Goal: Information Seeking & Learning: Learn about a topic

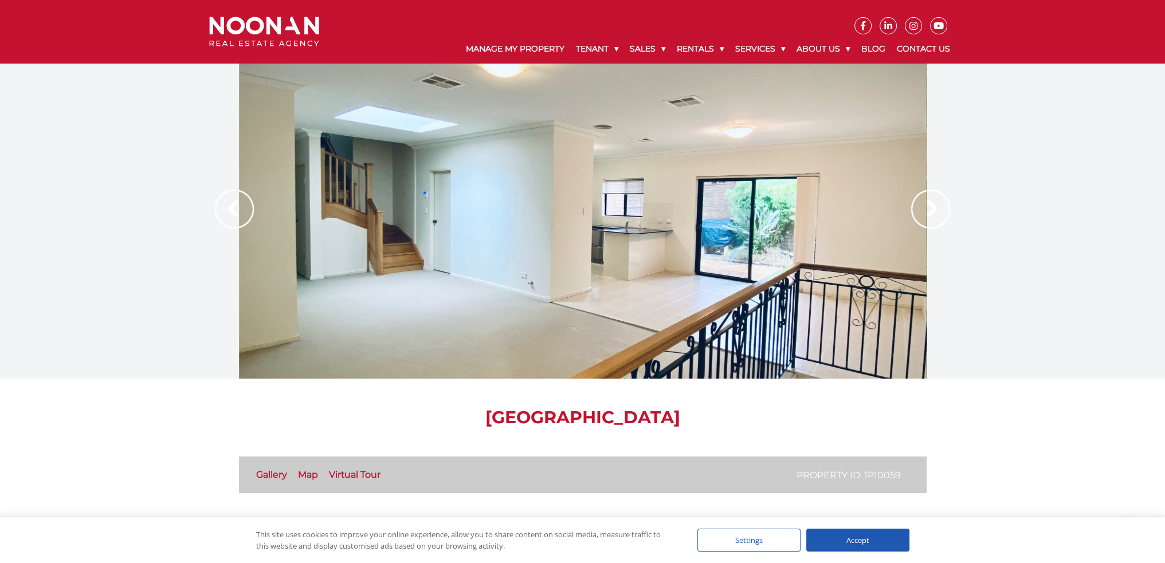
click at [357, 471] on link "Virtual Tour" at bounding box center [355, 474] width 52 height 11
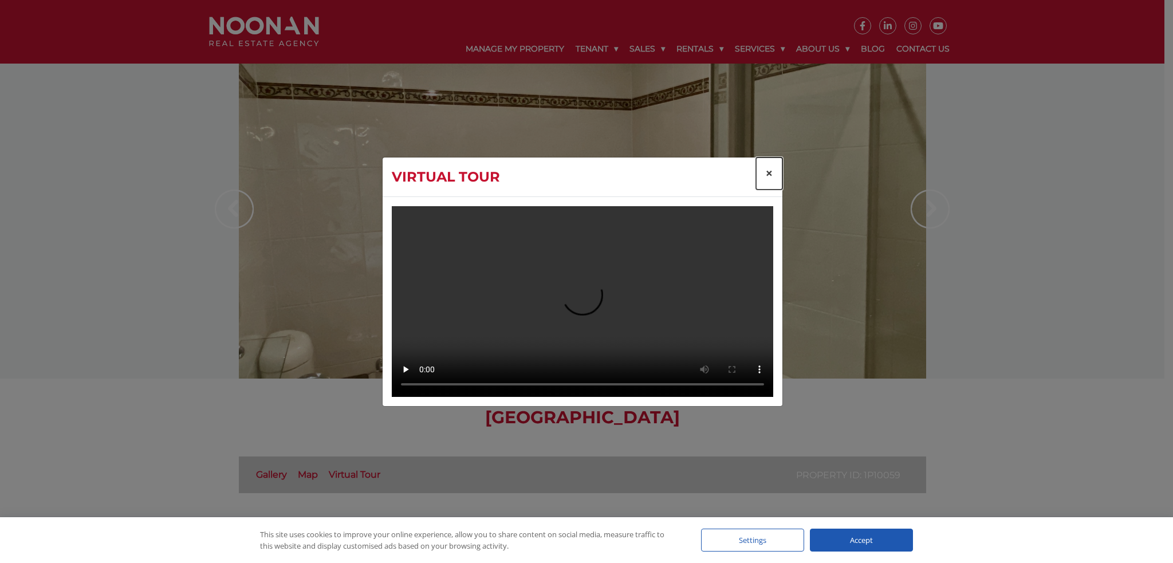
click at [773, 163] on button "×" at bounding box center [769, 174] width 26 height 32
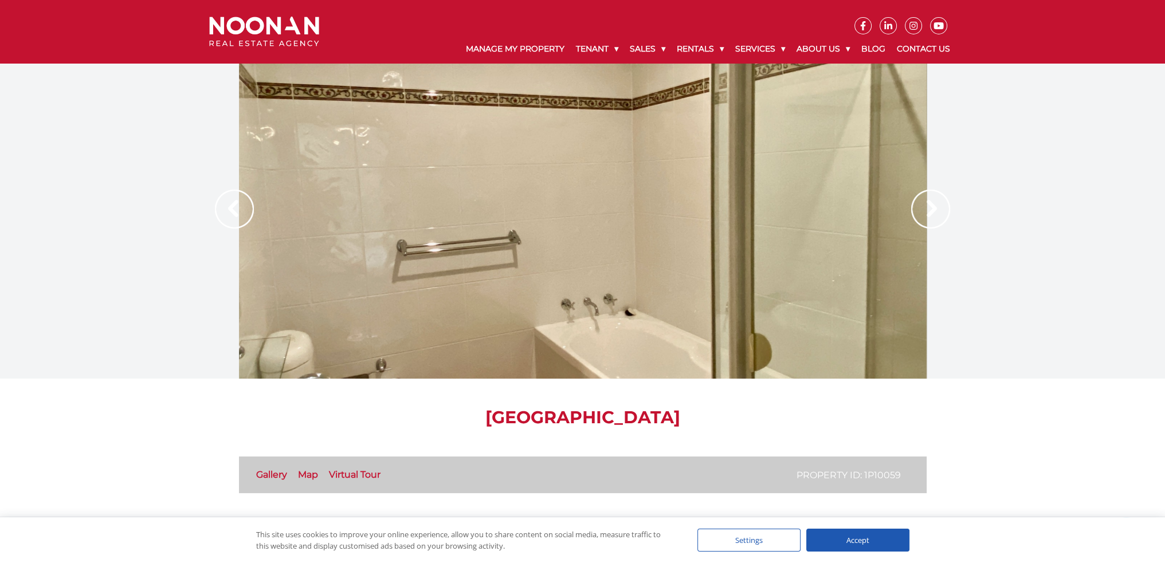
click at [921, 208] on img at bounding box center [930, 209] width 39 height 39
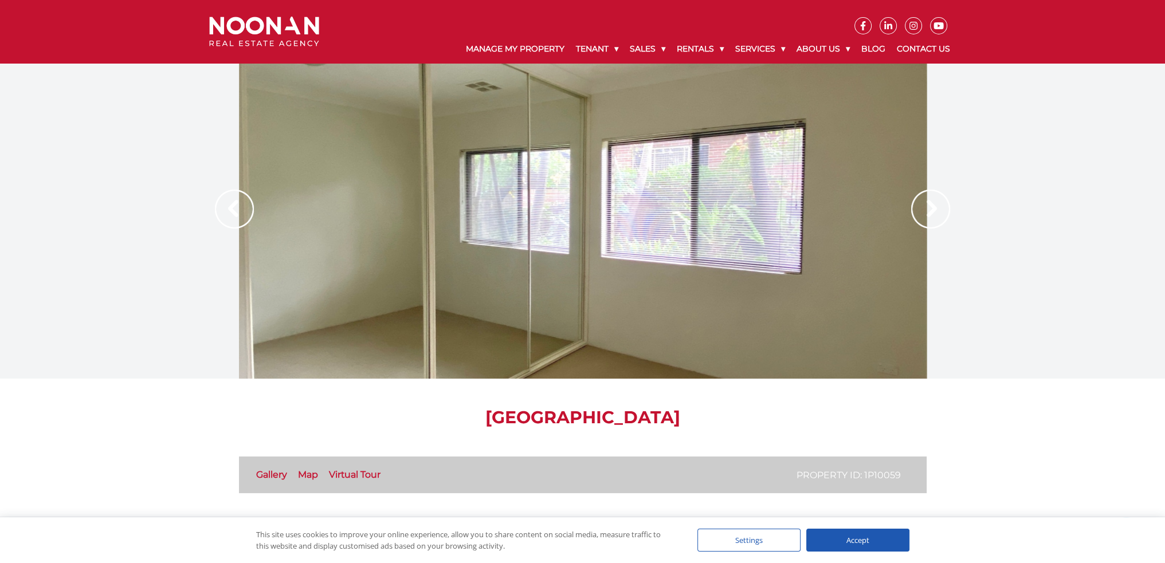
click at [921, 208] on img at bounding box center [930, 209] width 39 height 39
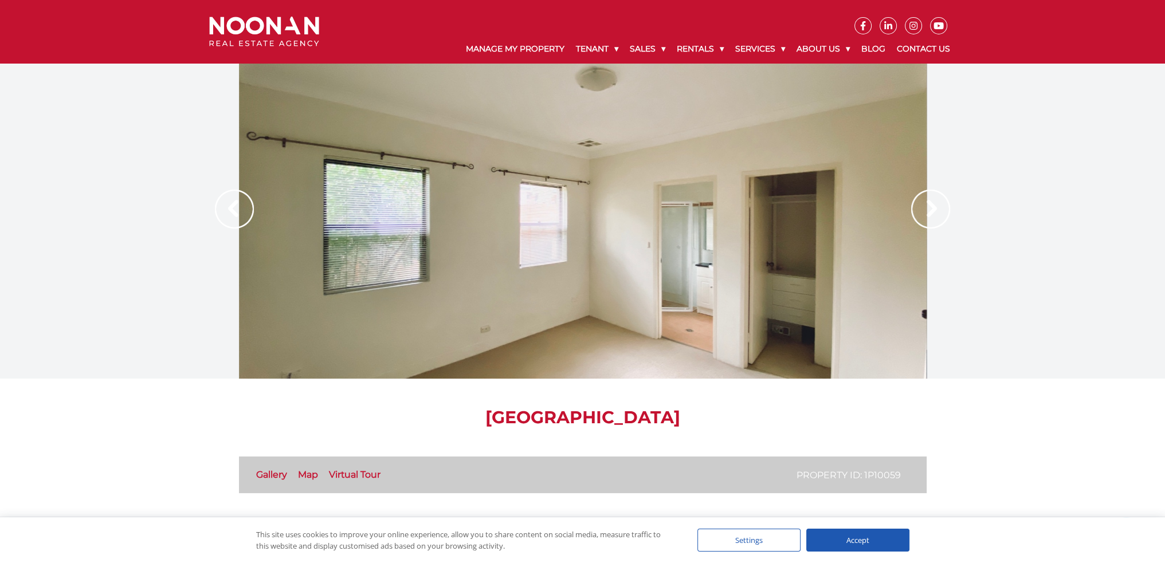
click at [921, 208] on img at bounding box center [930, 209] width 39 height 39
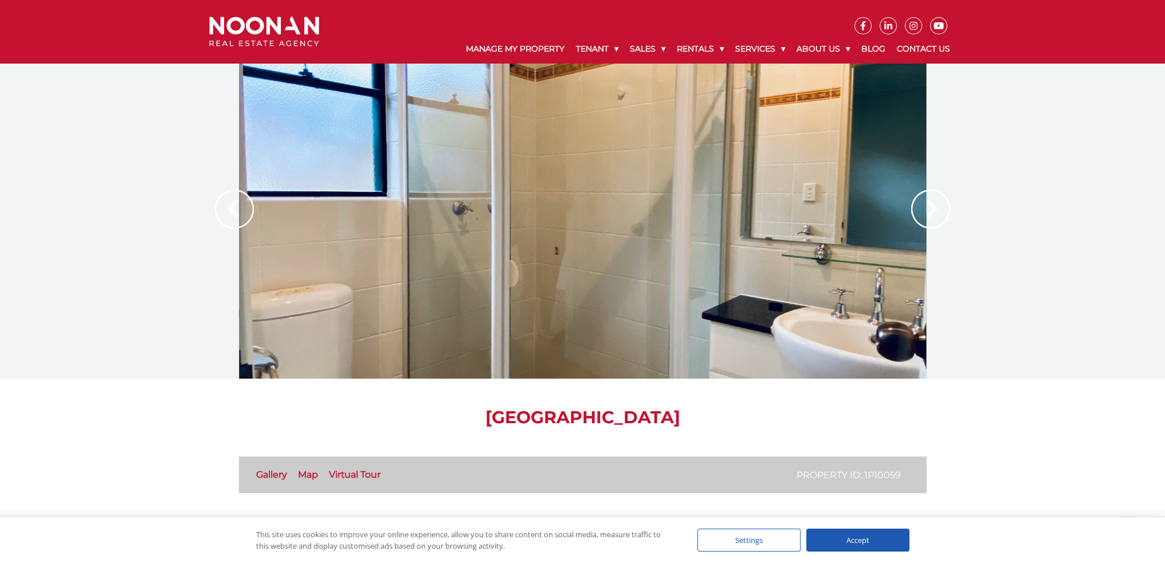
click at [921, 208] on img at bounding box center [930, 209] width 39 height 39
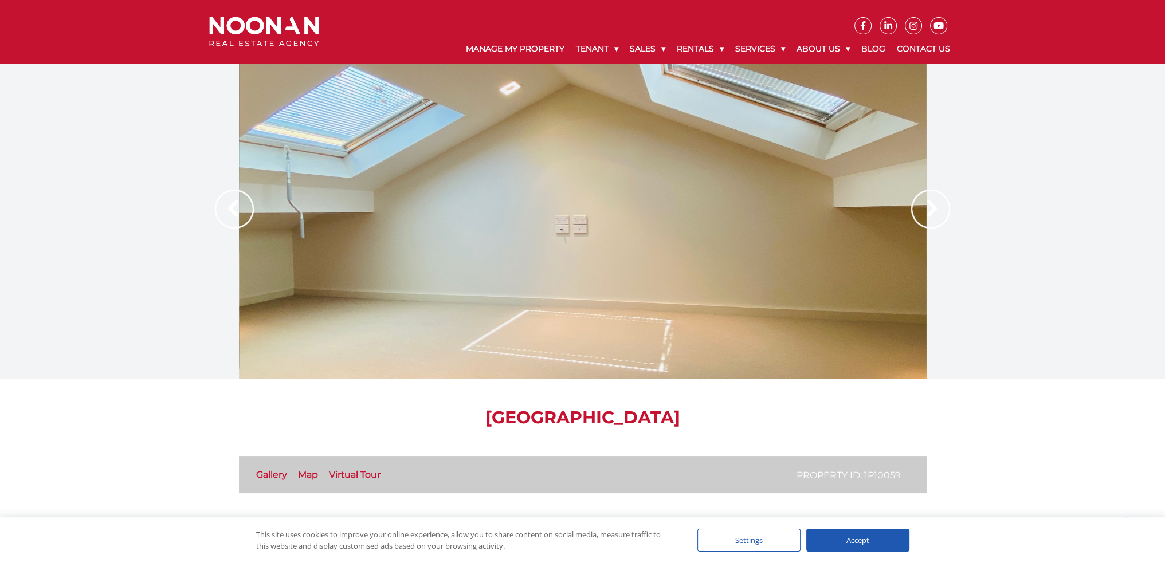
click at [921, 208] on img at bounding box center [930, 209] width 39 height 39
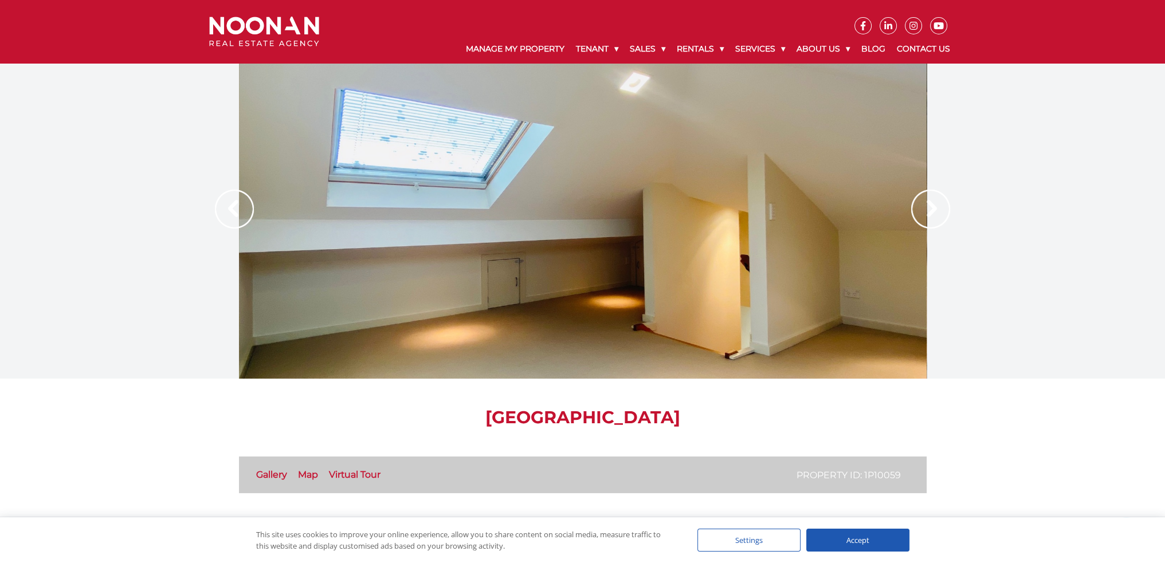
click at [921, 208] on img at bounding box center [930, 209] width 39 height 39
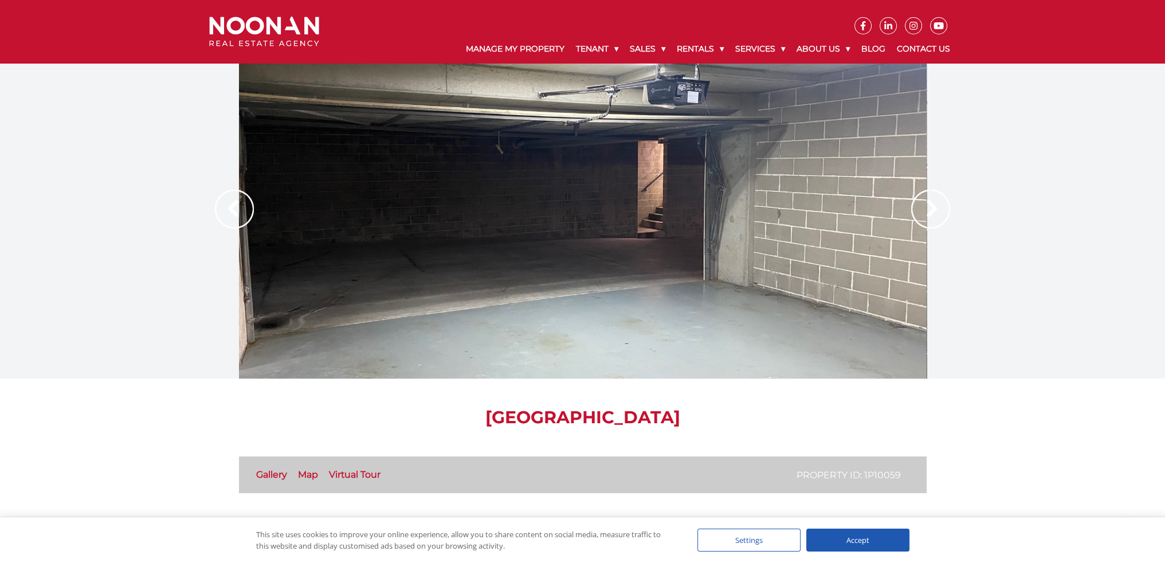
click at [921, 208] on img at bounding box center [930, 209] width 39 height 39
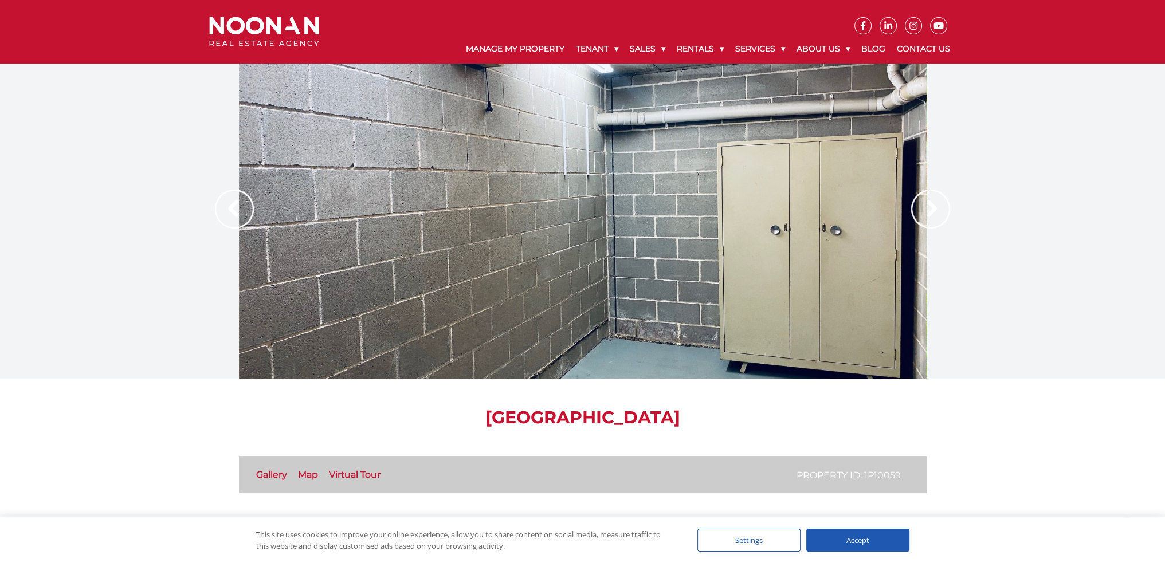
click at [921, 208] on img at bounding box center [930, 209] width 39 height 39
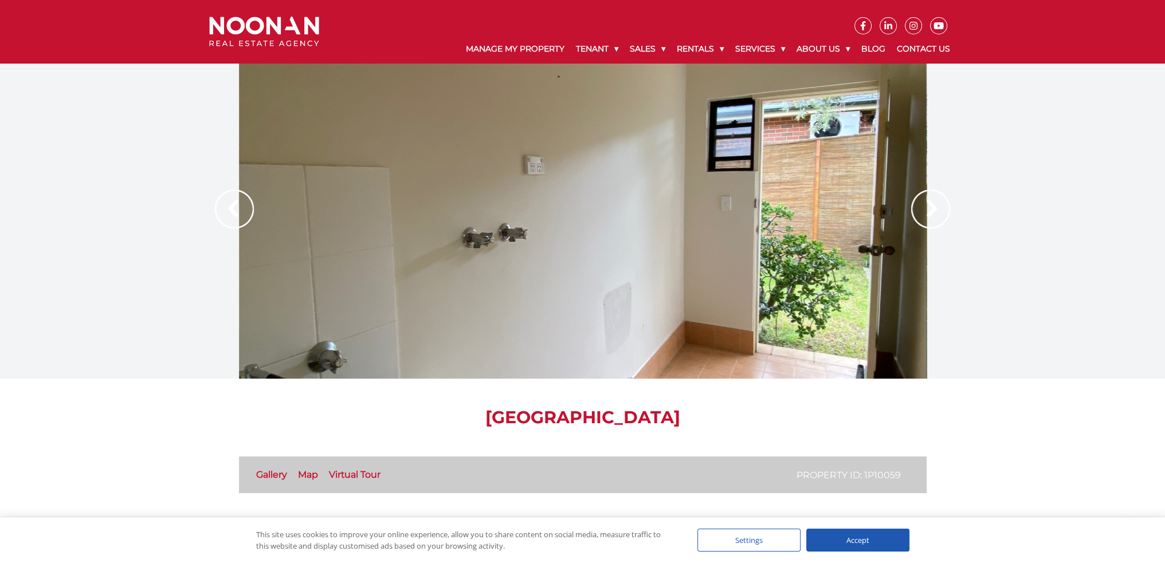
click at [926, 210] on img at bounding box center [930, 209] width 39 height 39
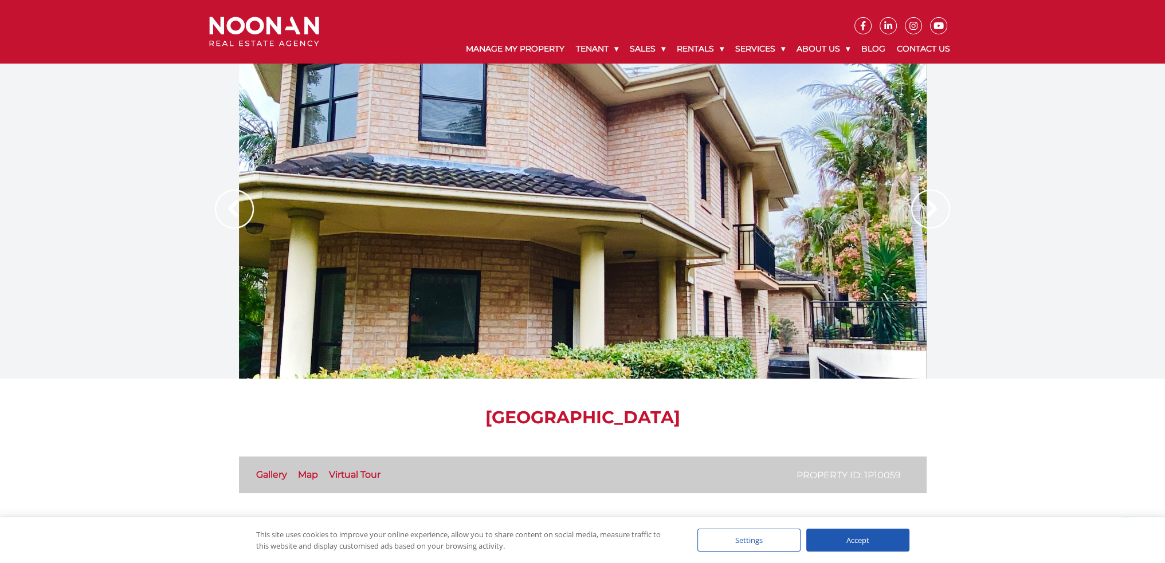
click at [926, 210] on img at bounding box center [930, 209] width 39 height 39
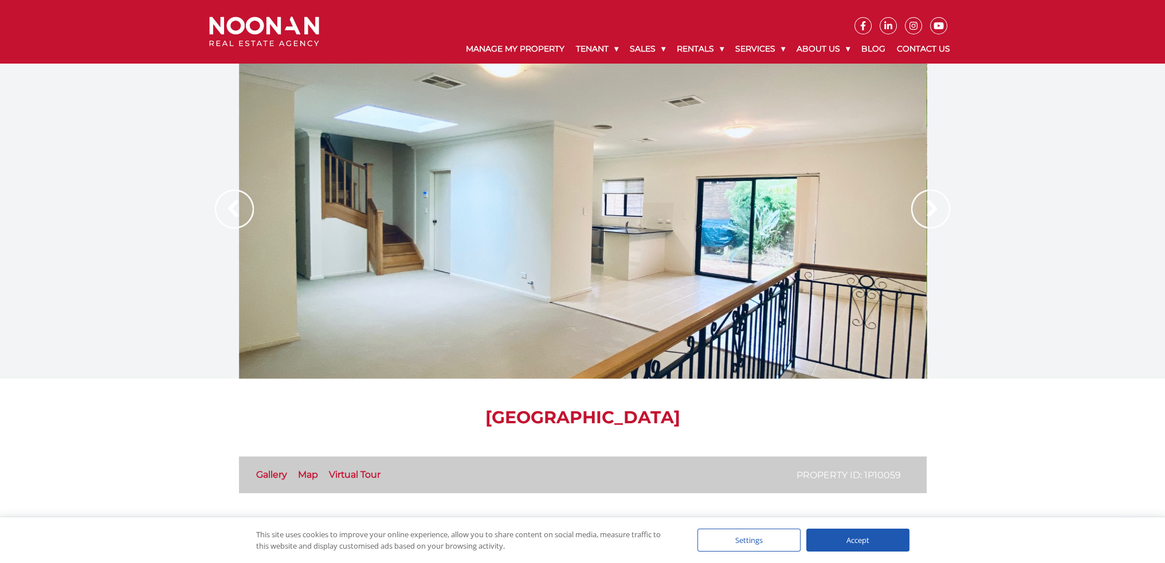
click at [926, 210] on img at bounding box center [930, 209] width 39 height 39
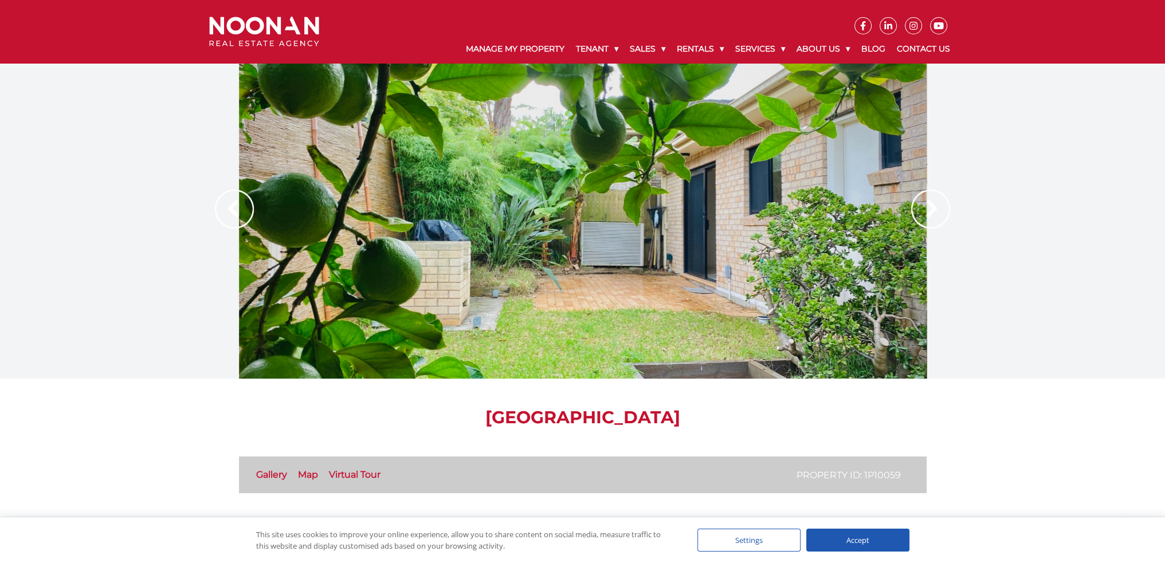
click at [926, 210] on img at bounding box center [930, 209] width 39 height 39
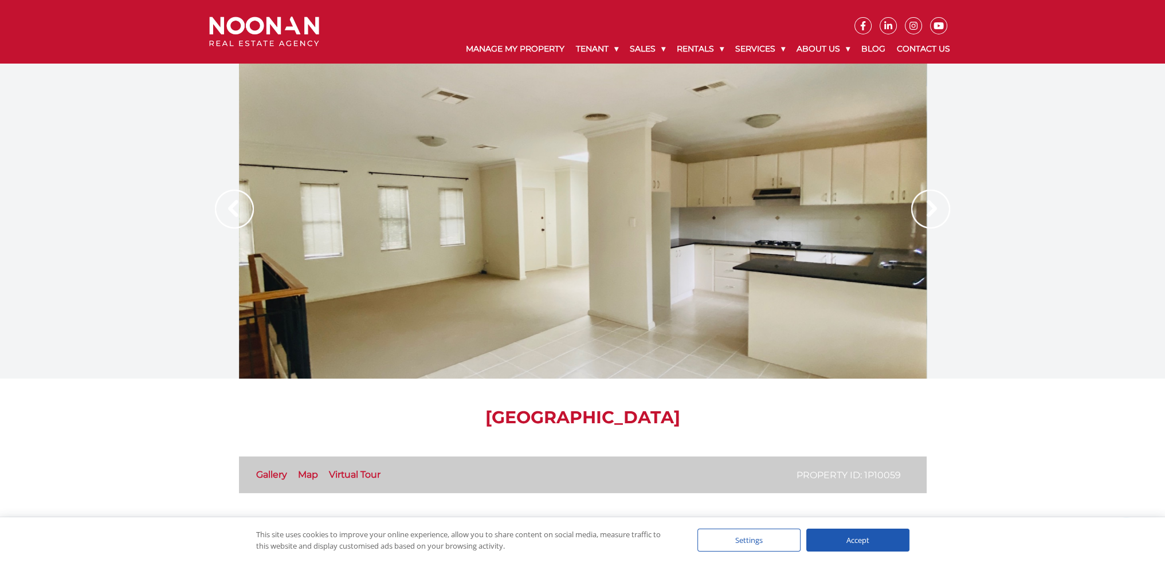
click at [926, 210] on img at bounding box center [930, 209] width 39 height 39
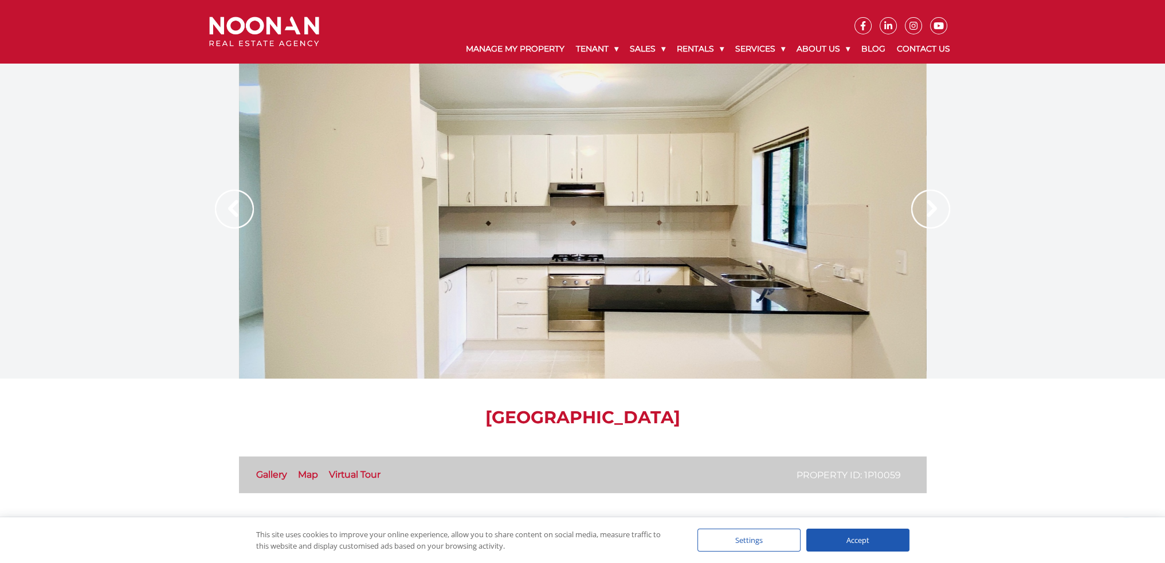
click at [926, 210] on img at bounding box center [930, 209] width 39 height 39
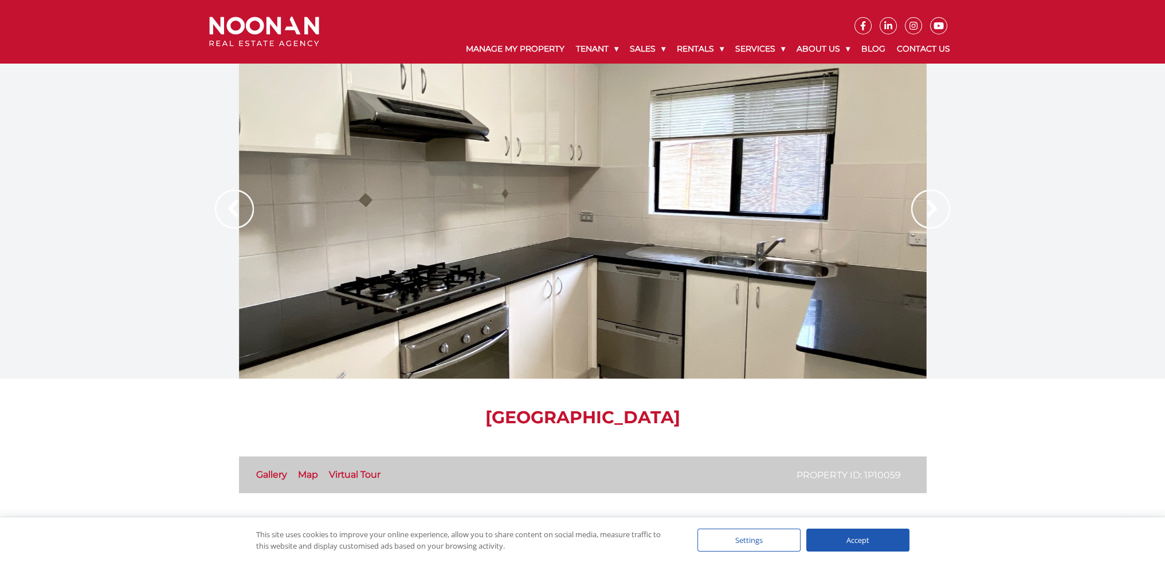
click at [926, 210] on img at bounding box center [930, 209] width 39 height 39
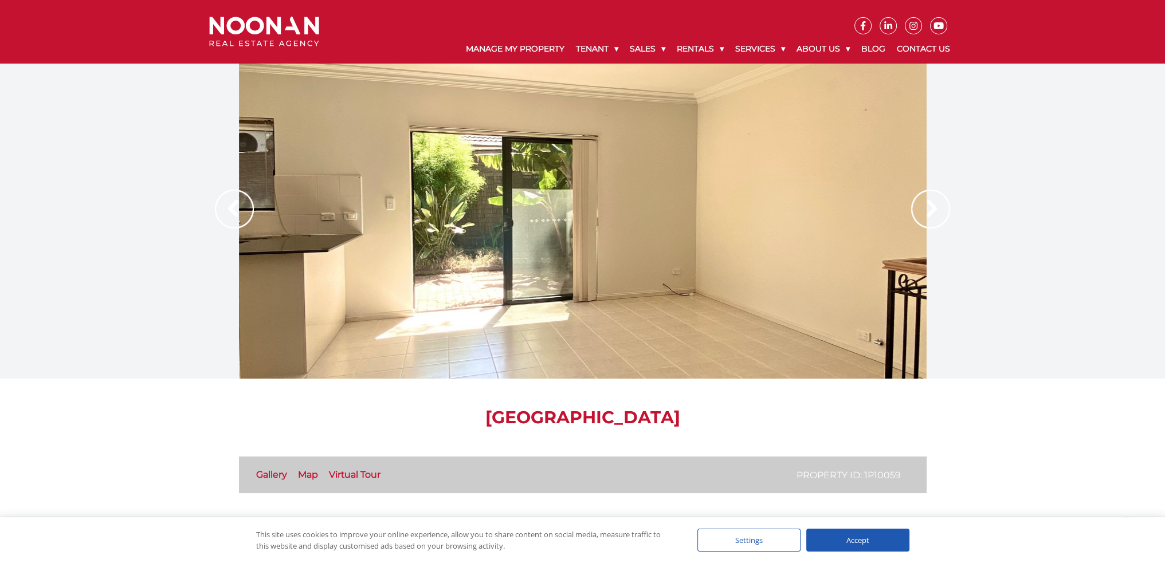
click at [926, 210] on img at bounding box center [930, 209] width 39 height 39
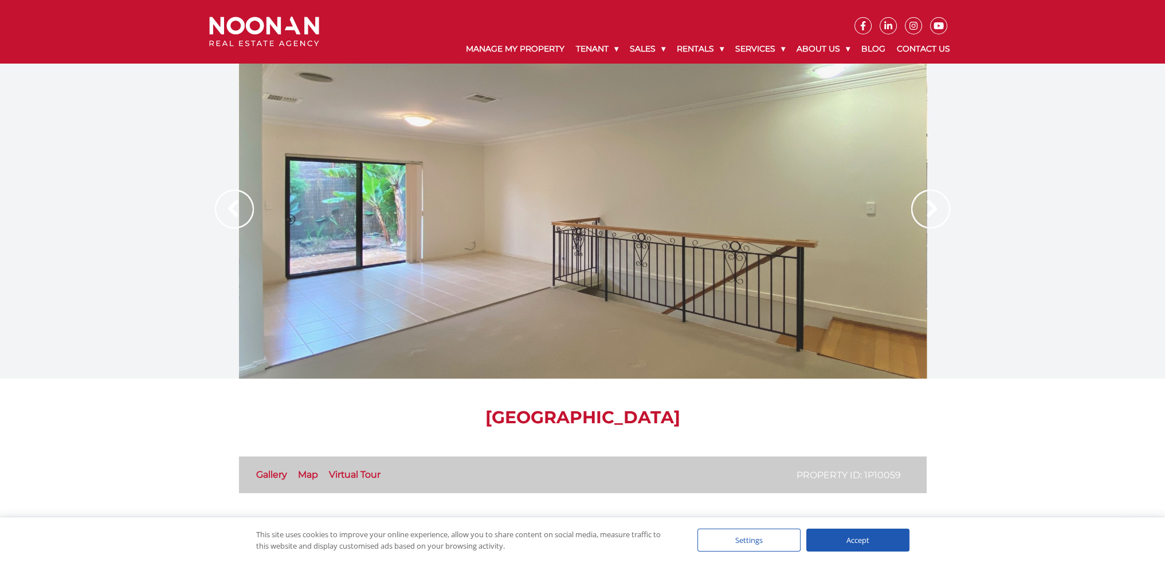
click at [926, 210] on img at bounding box center [930, 209] width 39 height 39
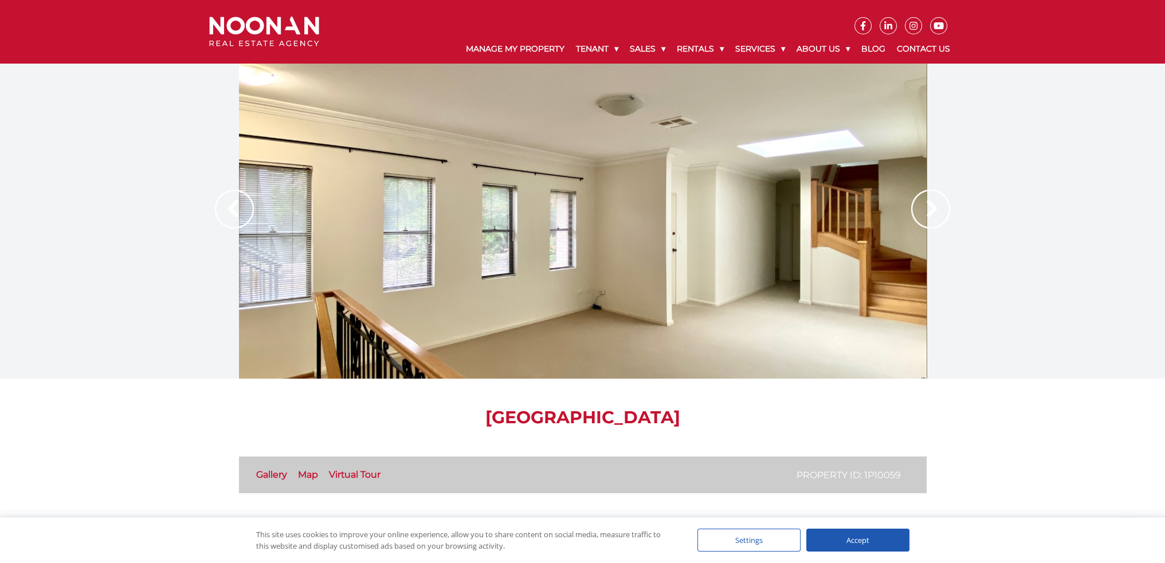
click at [926, 210] on img at bounding box center [930, 209] width 39 height 39
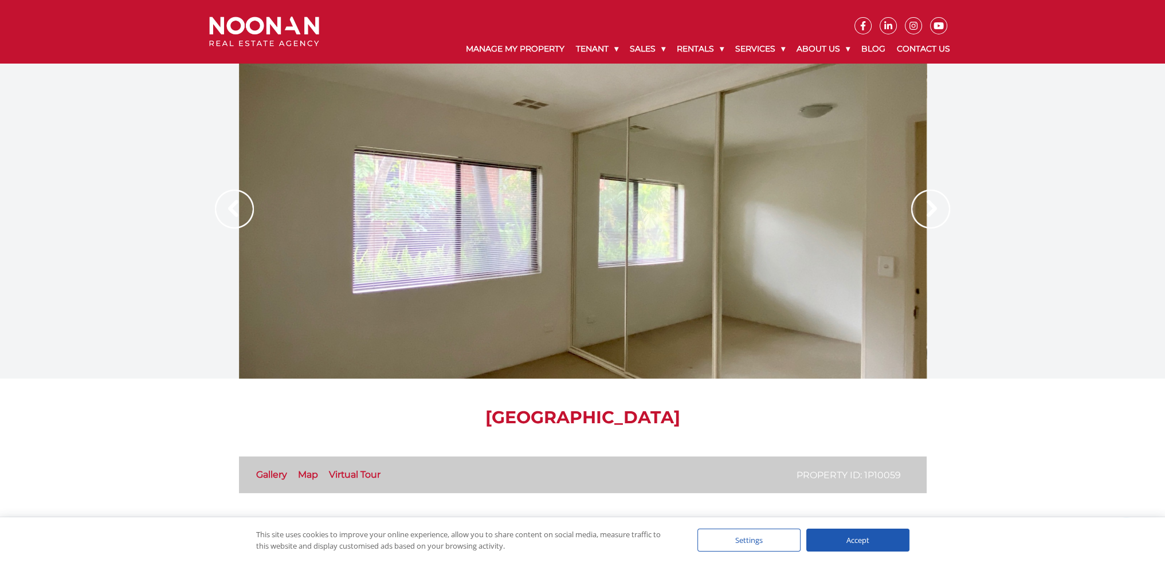
click at [926, 210] on img at bounding box center [930, 209] width 39 height 39
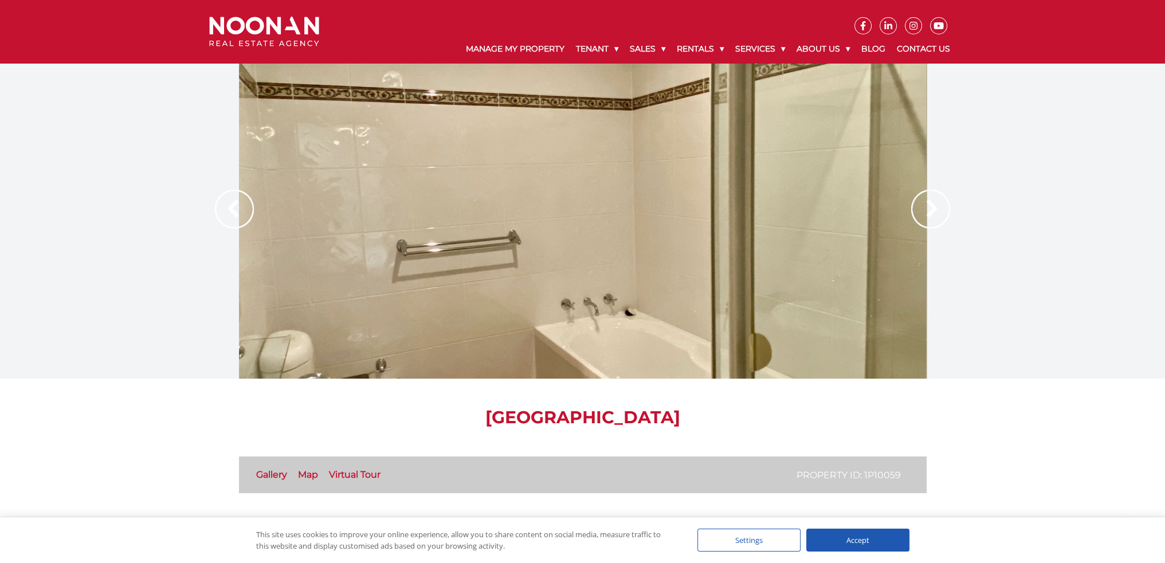
click at [926, 210] on img at bounding box center [930, 209] width 39 height 39
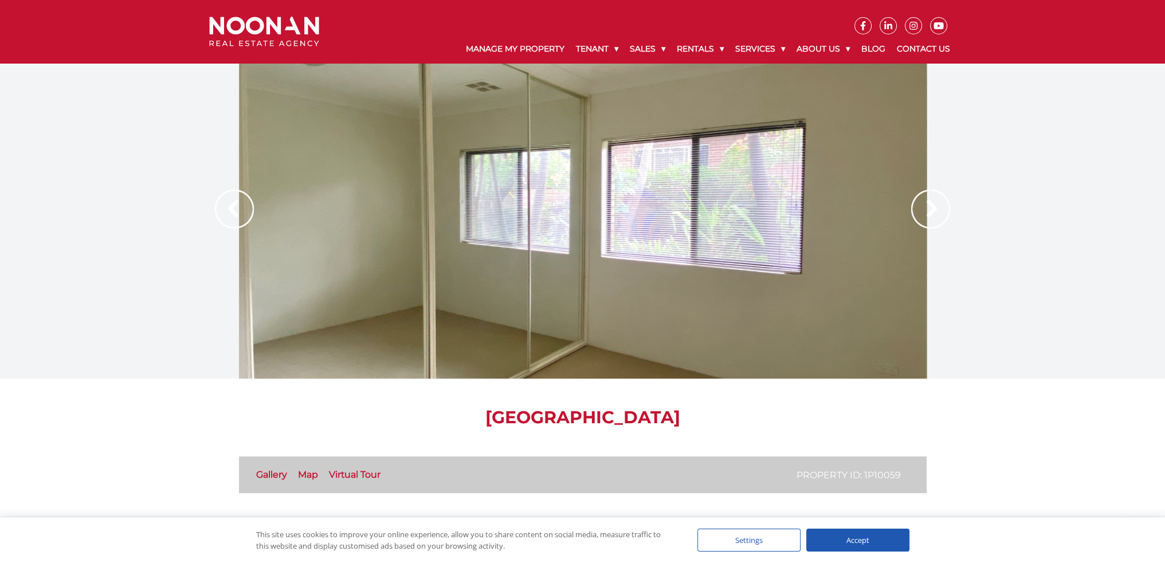
click at [926, 210] on img at bounding box center [930, 209] width 39 height 39
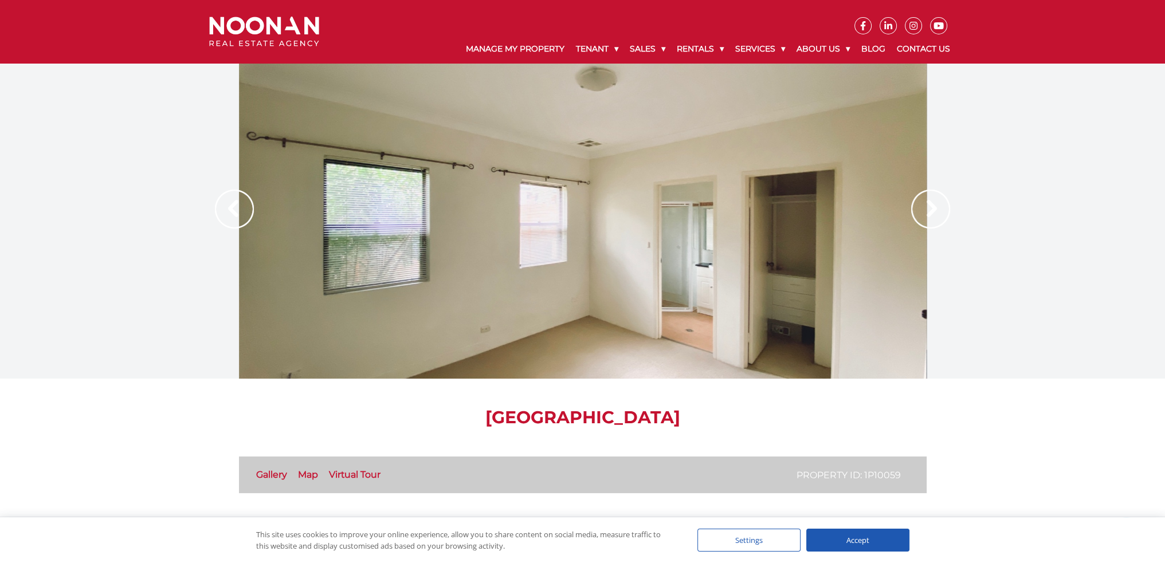
click at [926, 210] on img at bounding box center [930, 209] width 39 height 39
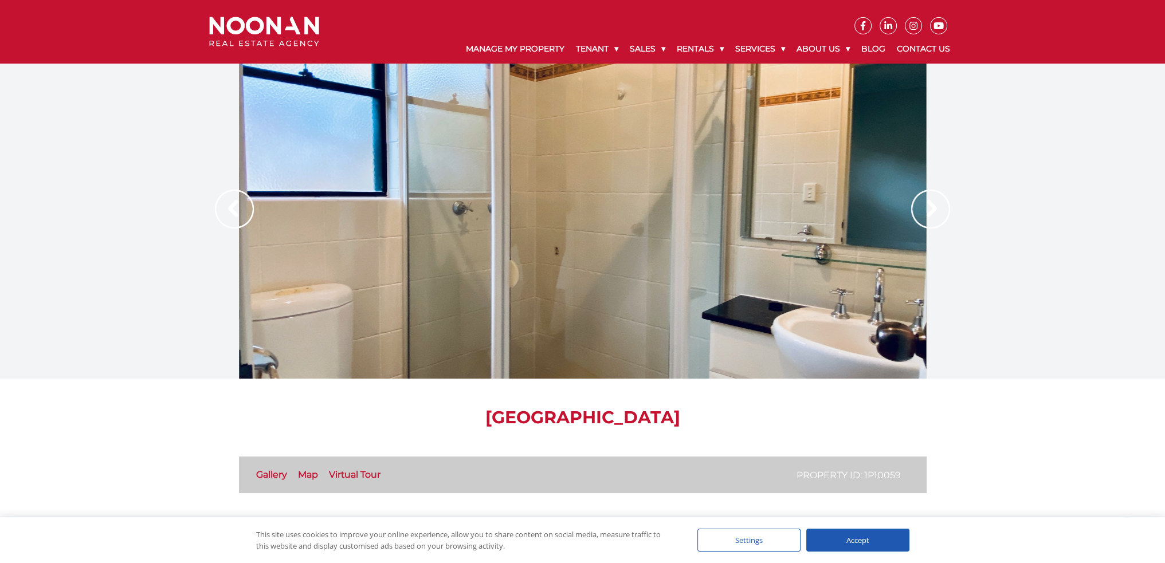
click at [926, 210] on img at bounding box center [930, 209] width 39 height 39
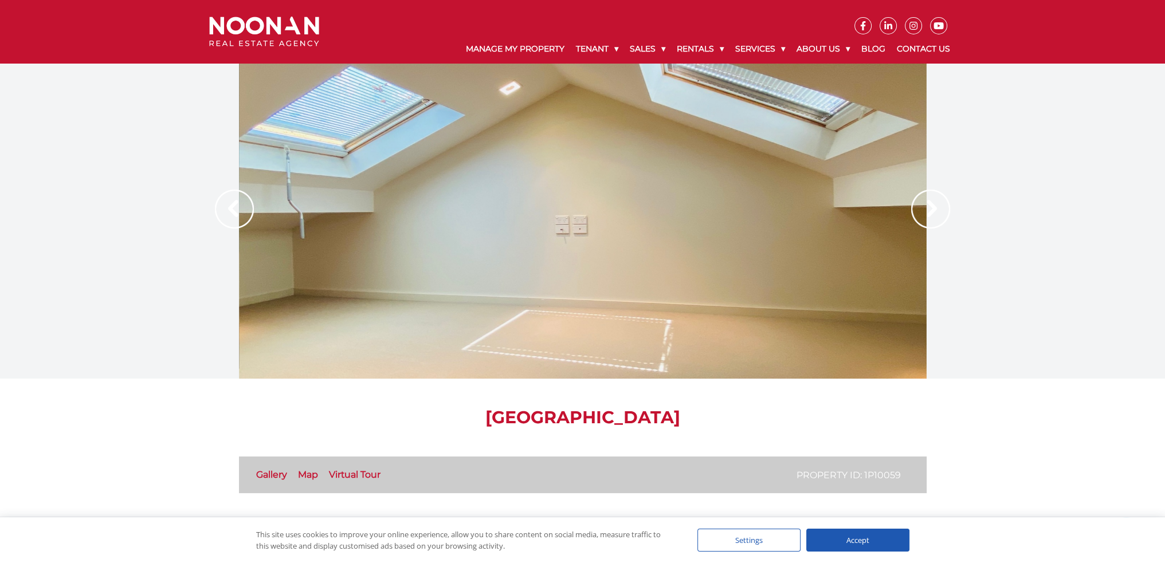
click at [926, 210] on img at bounding box center [930, 209] width 39 height 39
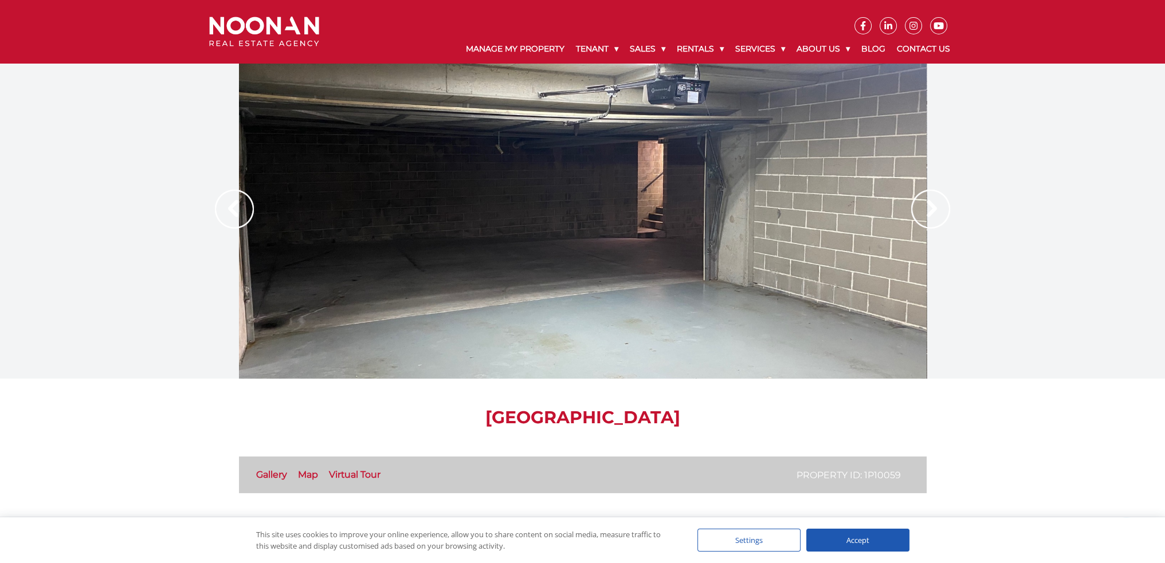
click at [926, 210] on img at bounding box center [930, 209] width 39 height 39
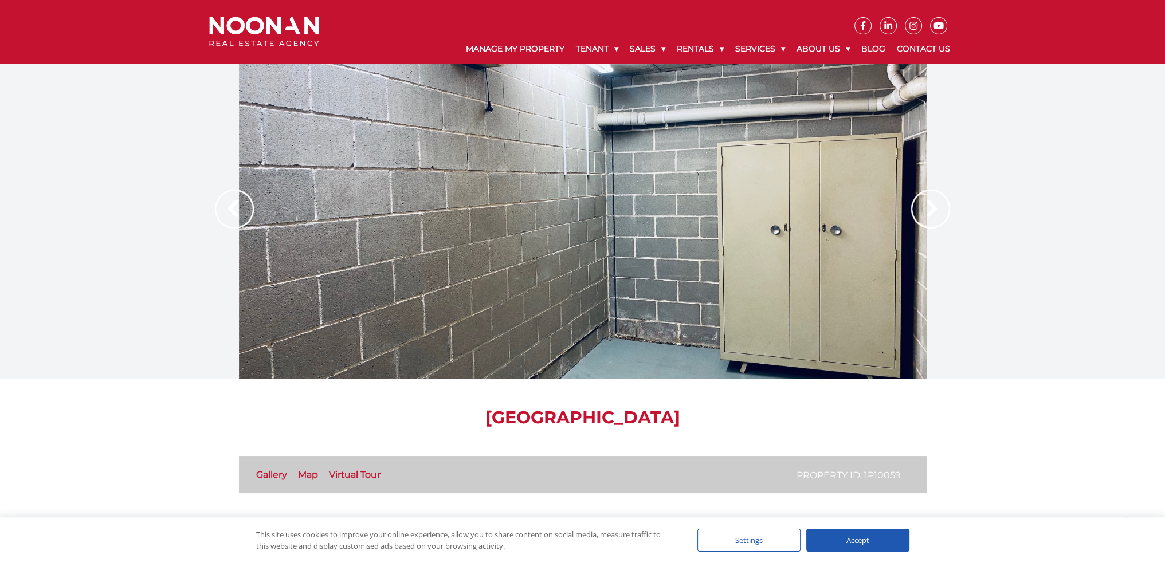
click at [926, 210] on img at bounding box center [930, 209] width 39 height 39
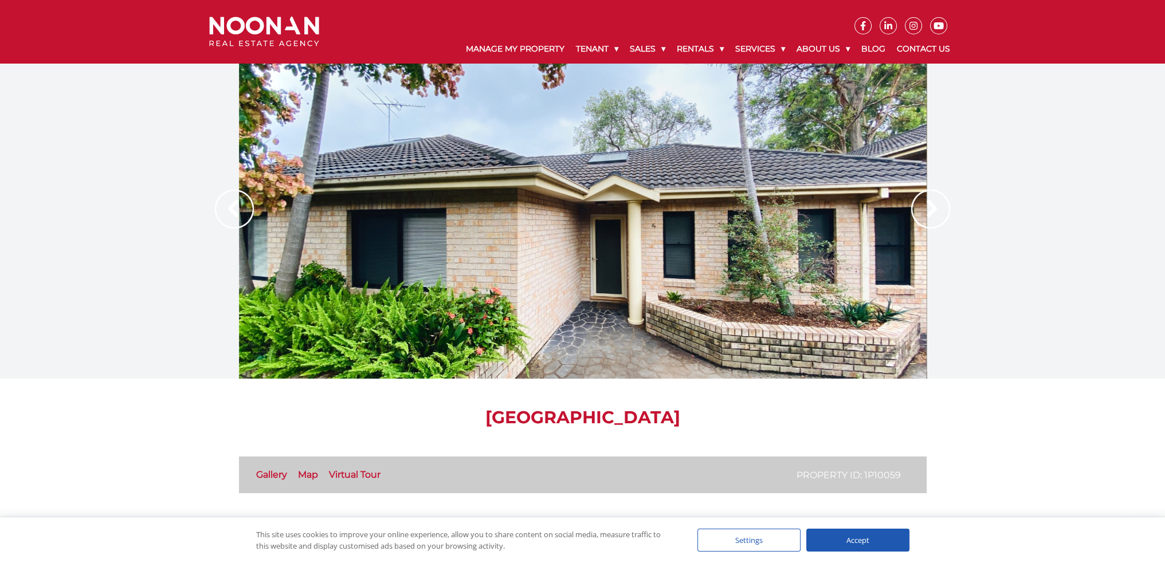
click at [926, 210] on img at bounding box center [930, 209] width 39 height 39
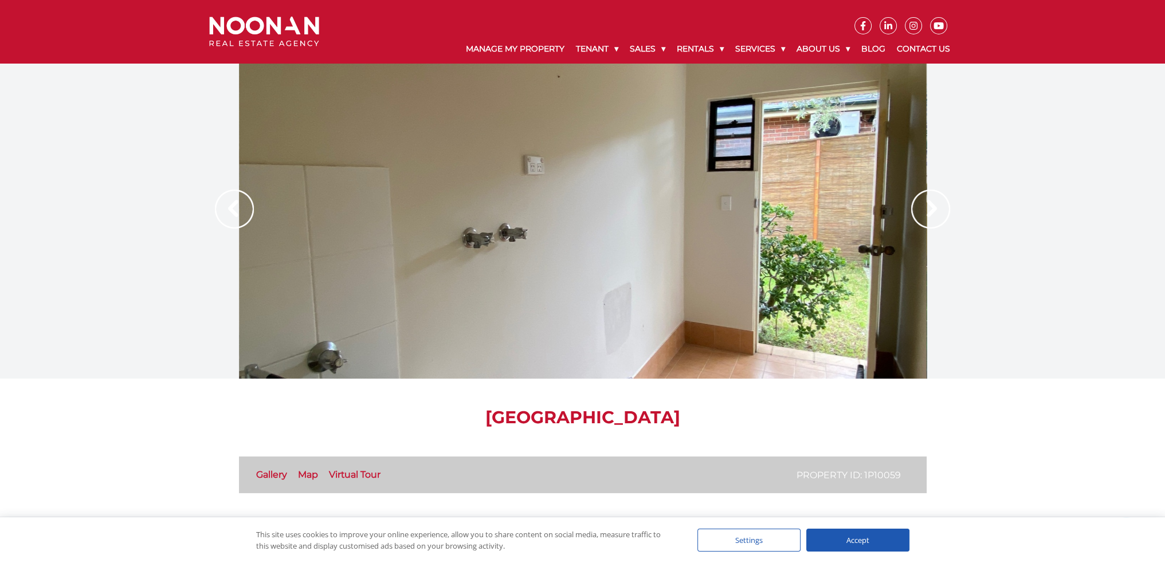
click at [241, 205] on img at bounding box center [234, 209] width 39 height 39
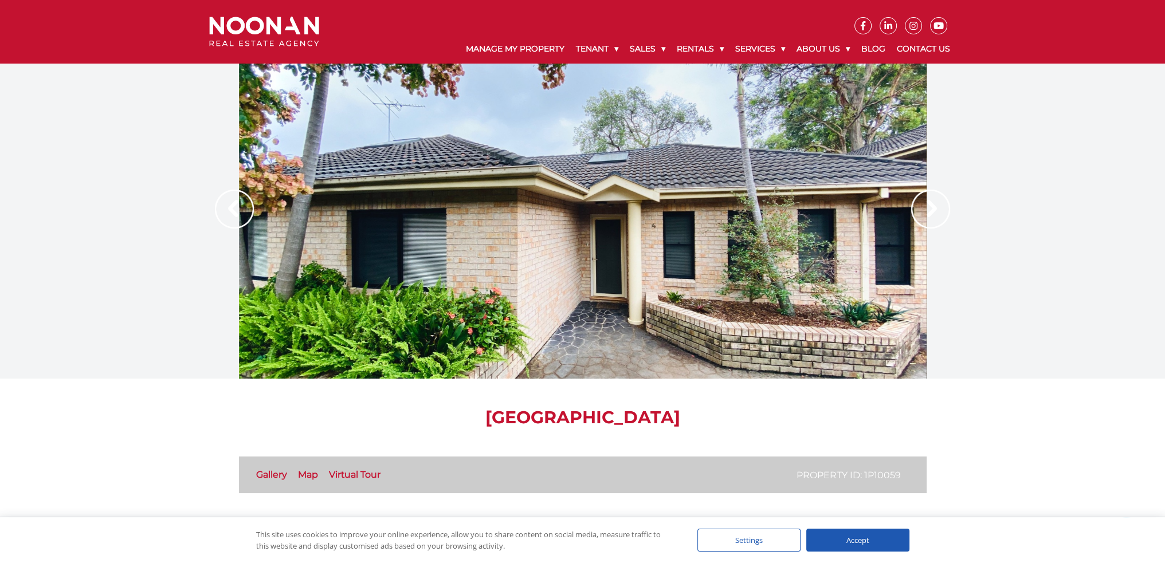
click at [930, 207] on img at bounding box center [930, 209] width 39 height 39
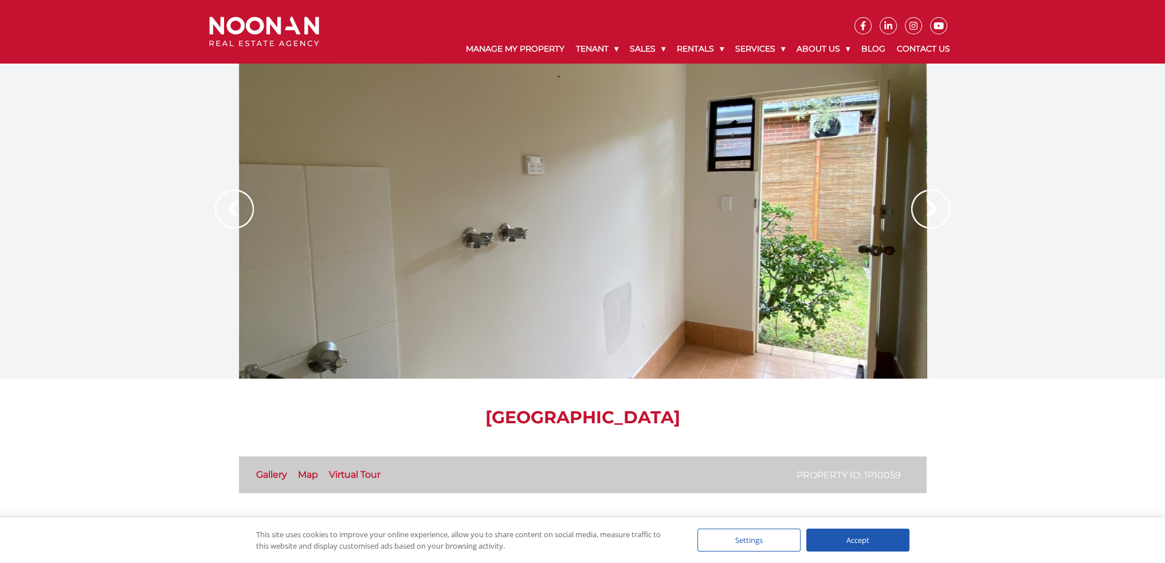
click at [930, 207] on img at bounding box center [930, 209] width 39 height 39
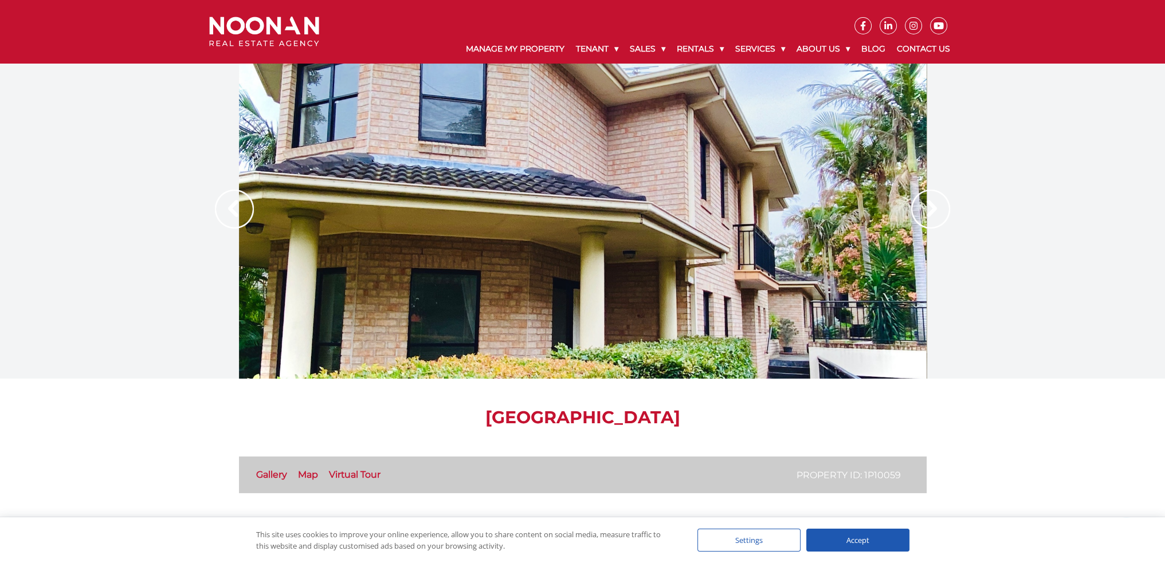
click at [930, 207] on img at bounding box center [930, 209] width 39 height 39
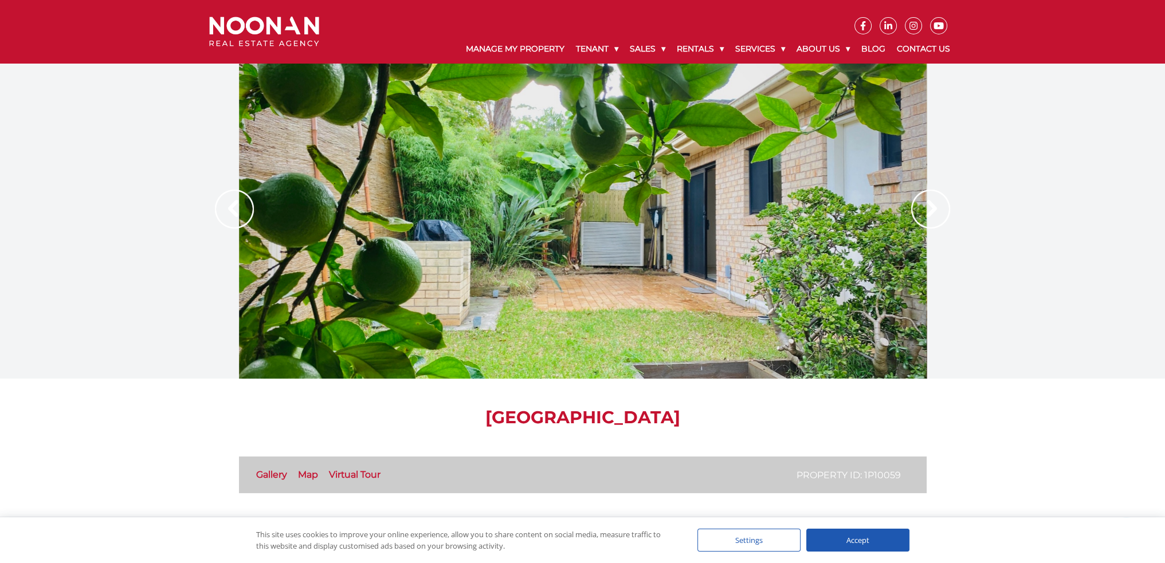
click at [930, 207] on img at bounding box center [930, 209] width 39 height 39
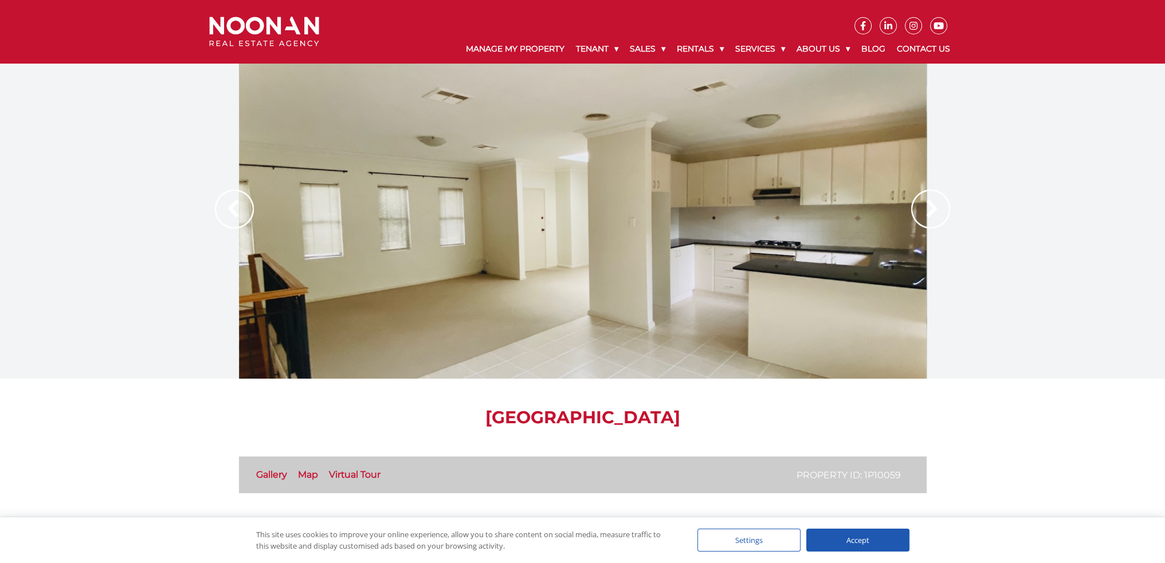
click at [930, 207] on img at bounding box center [930, 209] width 39 height 39
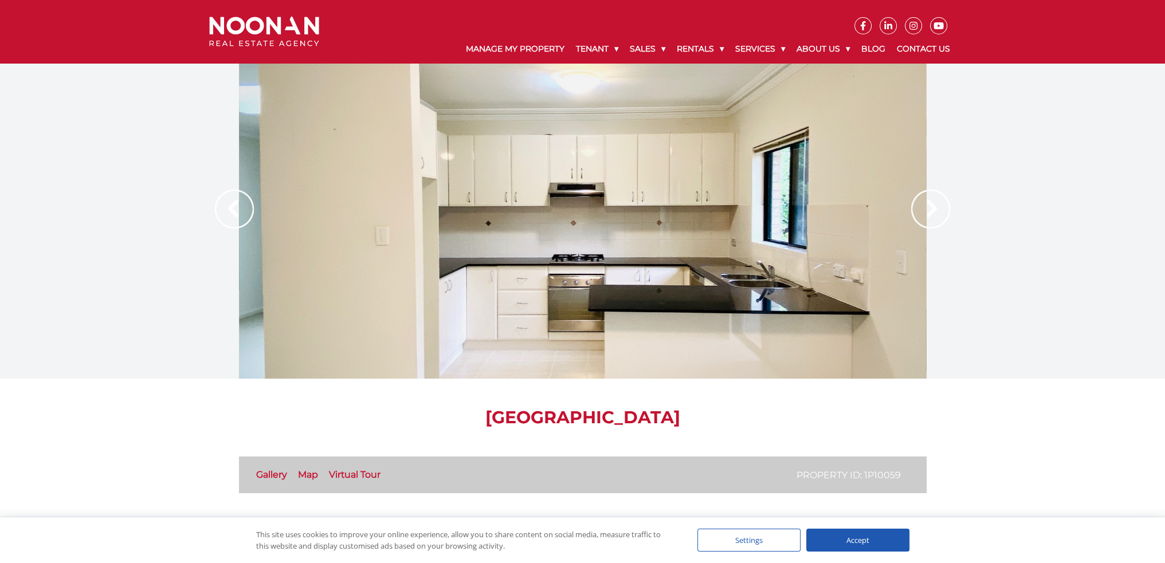
click at [930, 207] on img at bounding box center [930, 209] width 39 height 39
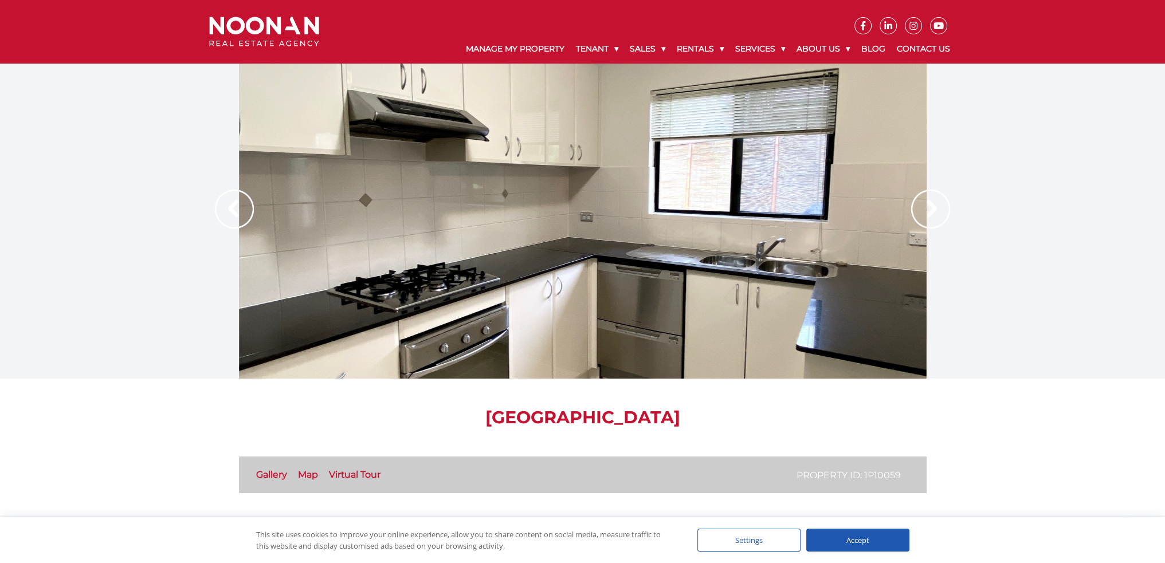
click at [930, 207] on img at bounding box center [930, 209] width 39 height 39
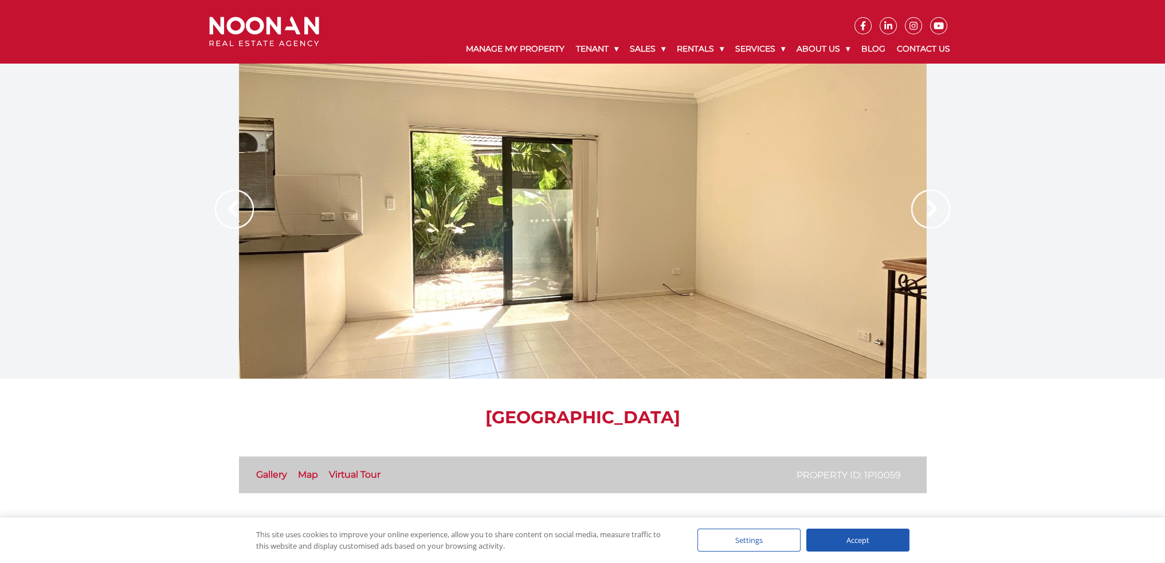
click at [930, 207] on img at bounding box center [930, 209] width 39 height 39
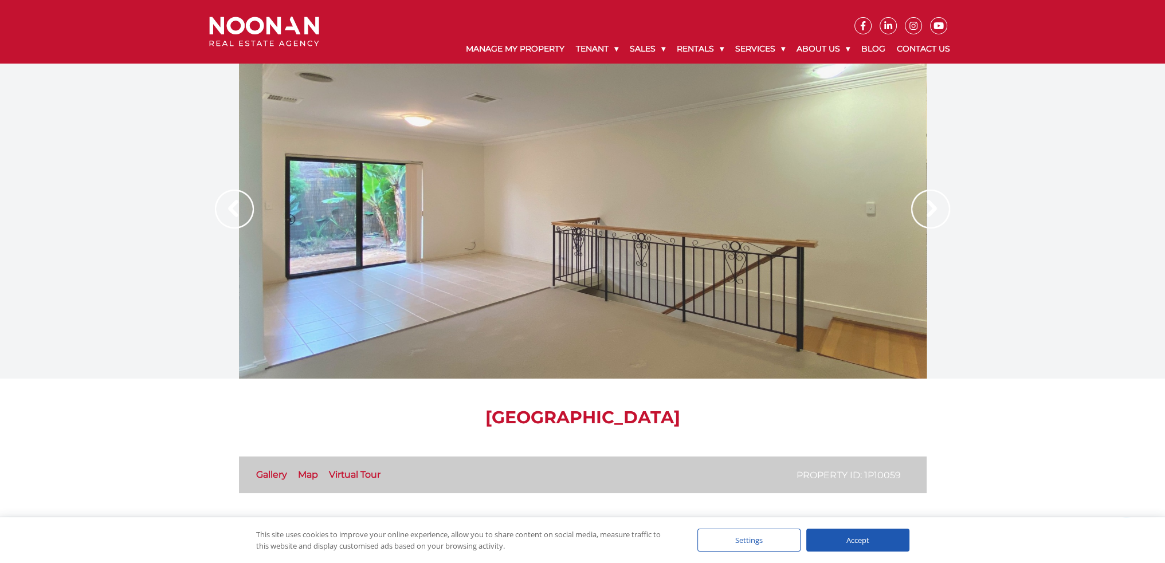
click at [930, 207] on img at bounding box center [930, 209] width 39 height 39
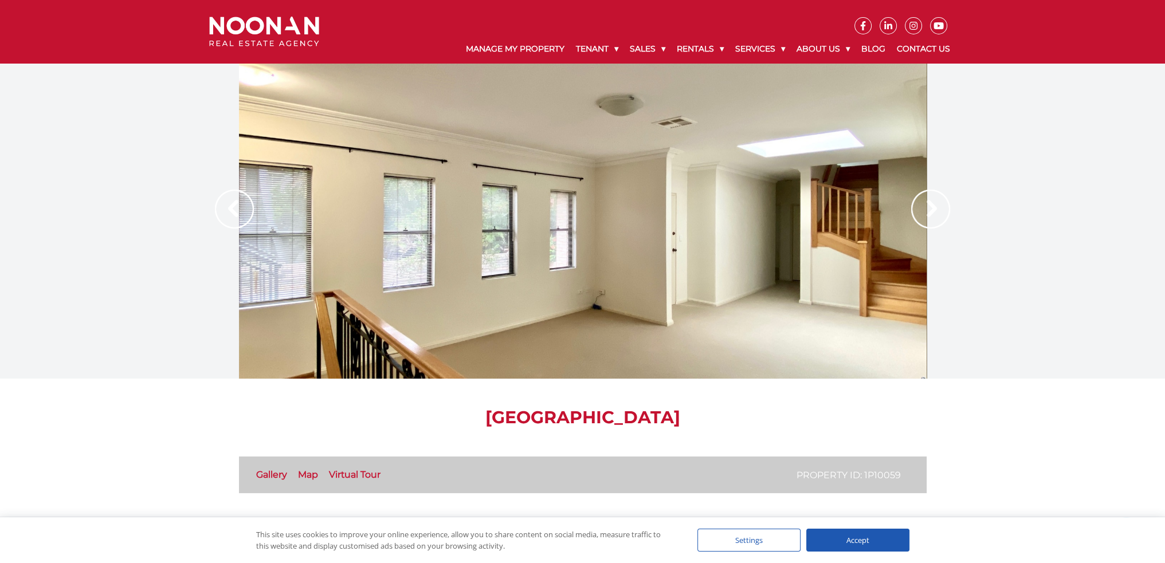
click at [930, 207] on img at bounding box center [930, 209] width 39 height 39
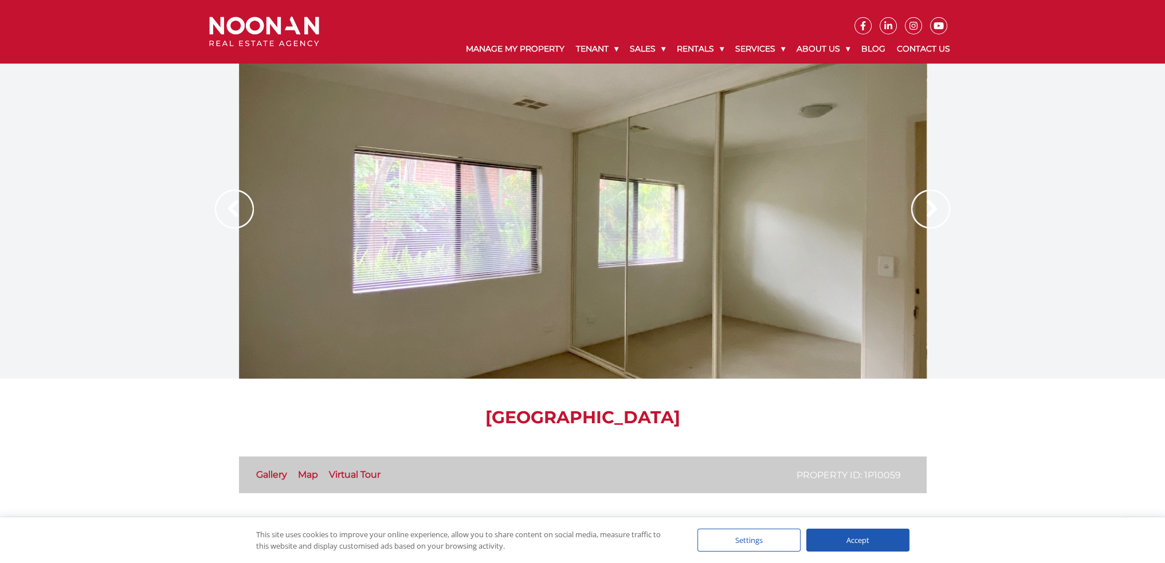
click at [930, 207] on img at bounding box center [930, 209] width 39 height 39
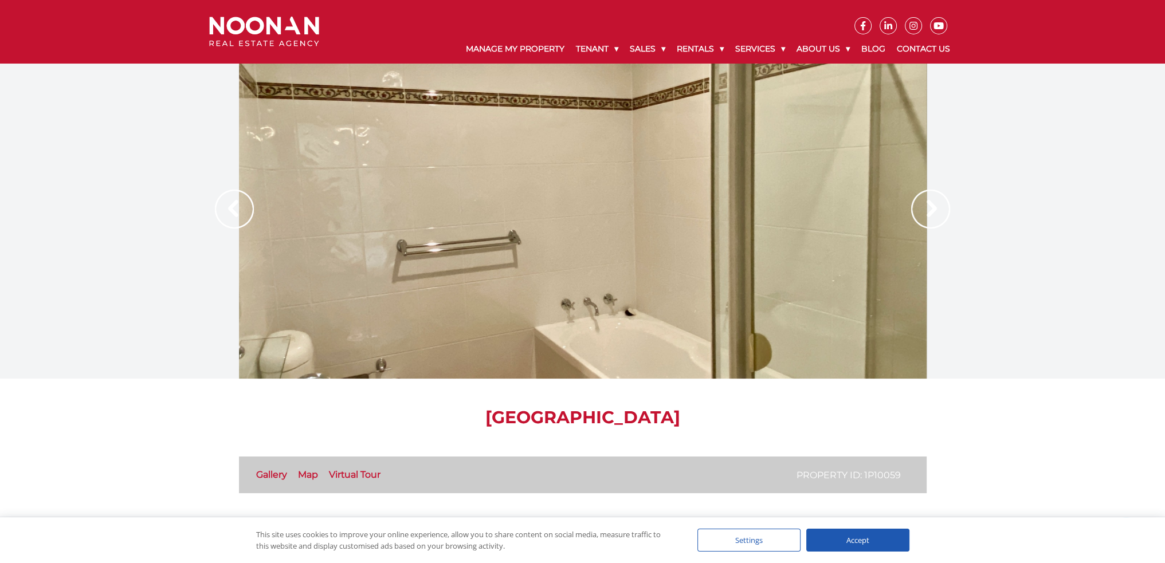
click at [930, 207] on img at bounding box center [930, 209] width 39 height 39
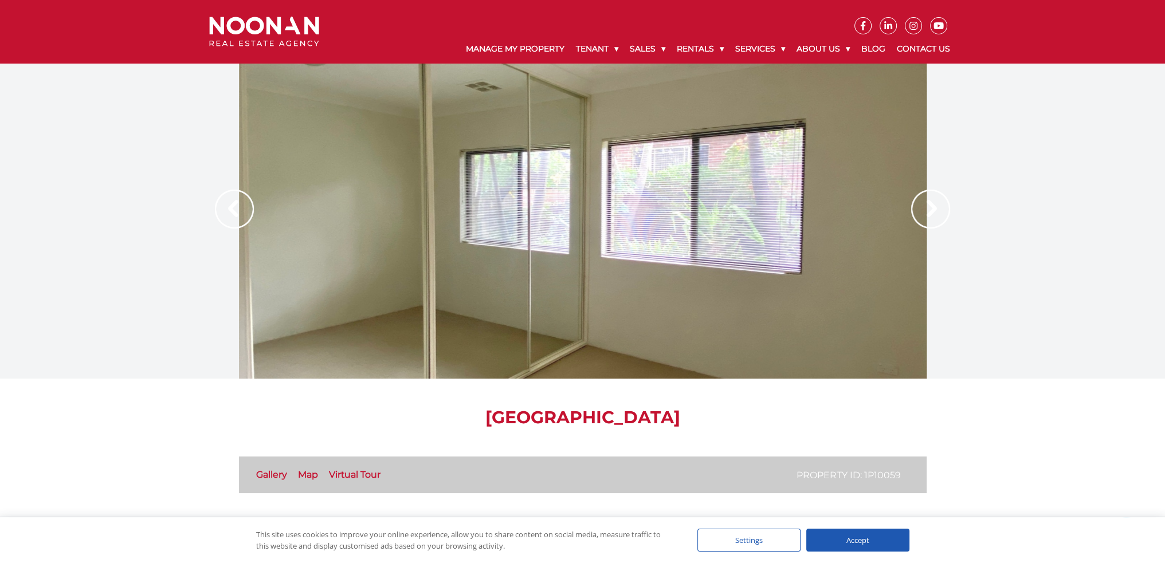
click at [930, 207] on img at bounding box center [930, 209] width 39 height 39
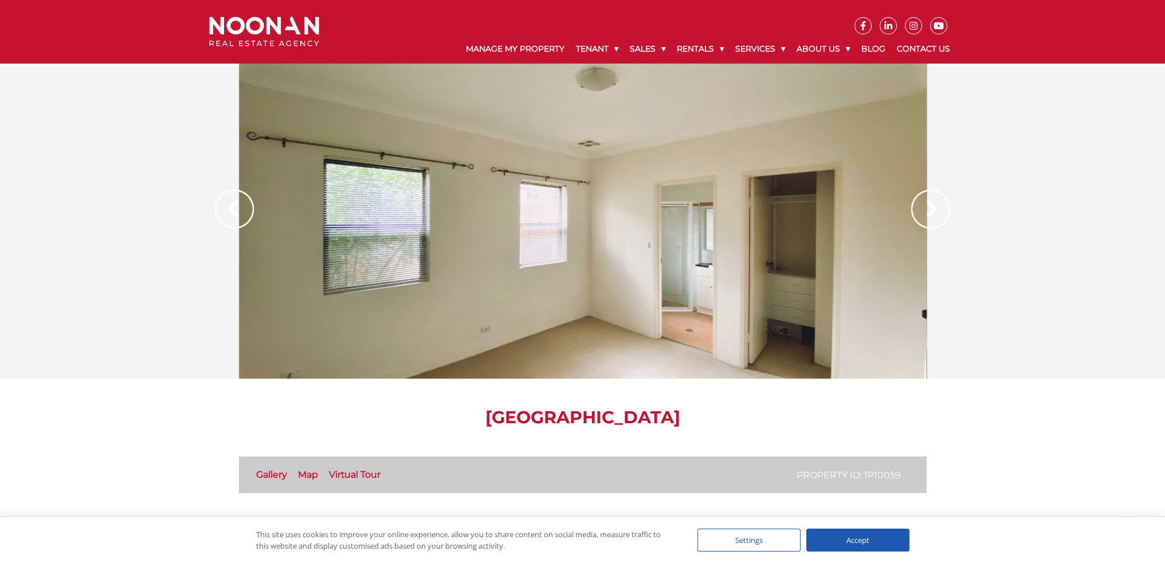
click at [930, 207] on img at bounding box center [930, 209] width 39 height 39
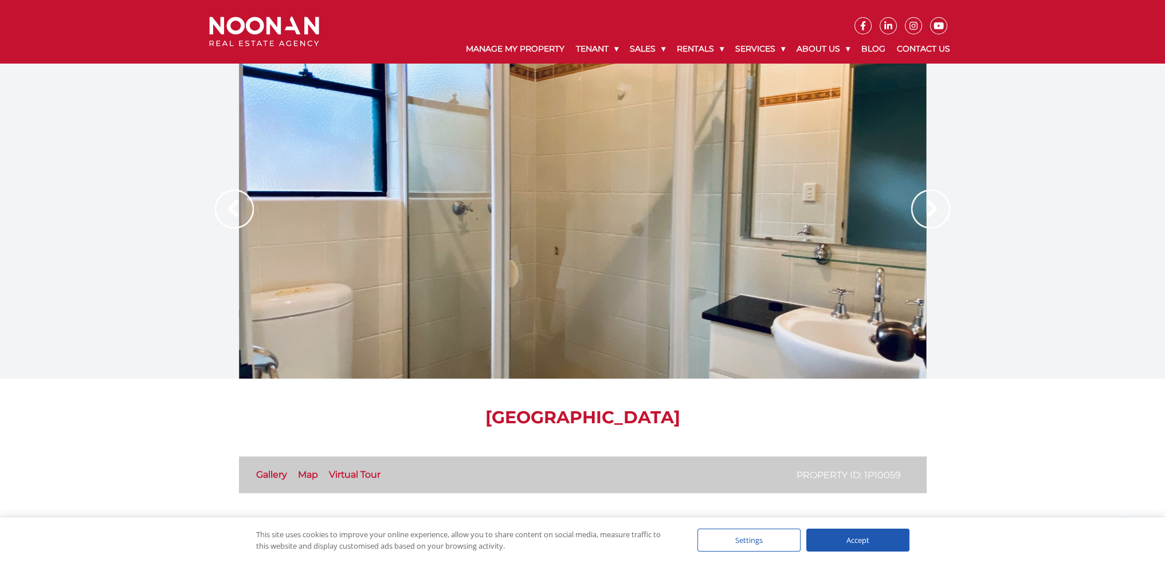
click at [930, 207] on img at bounding box center [930, 209] width 39 height 39
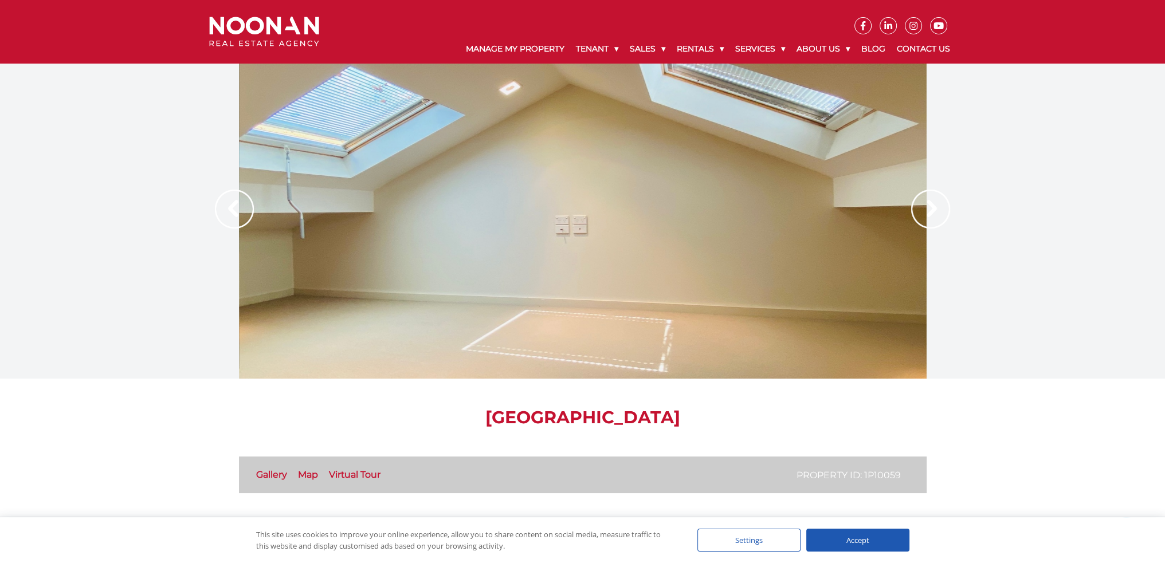
click at [930, 207] on img at bounding box center [930, 209] width 39 height 39
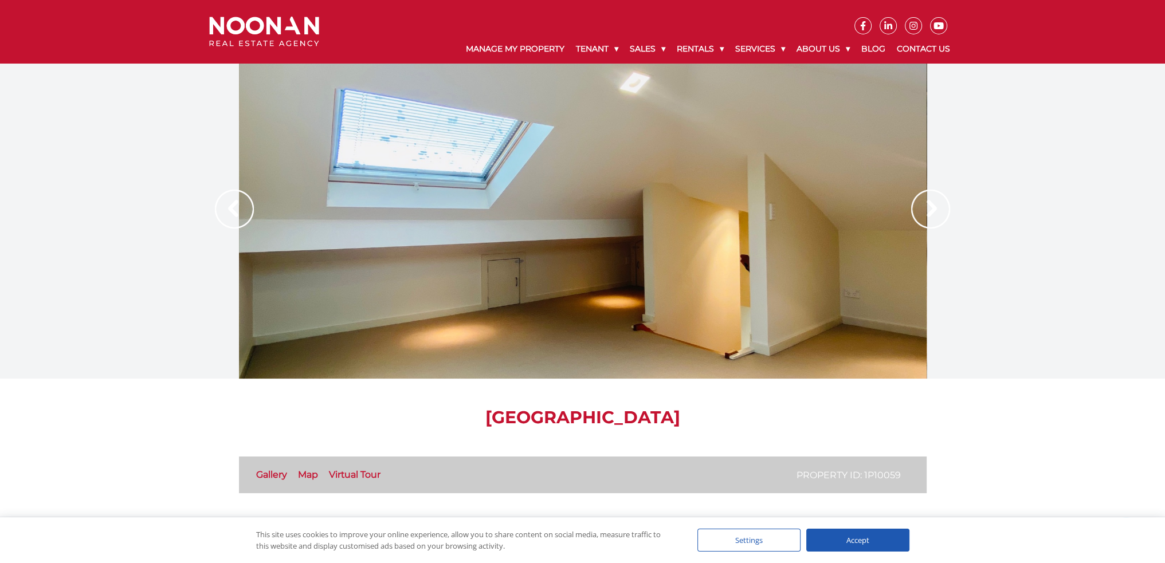
click at [930, 207] on img at bounding box center [930, 209] width 39 height 39
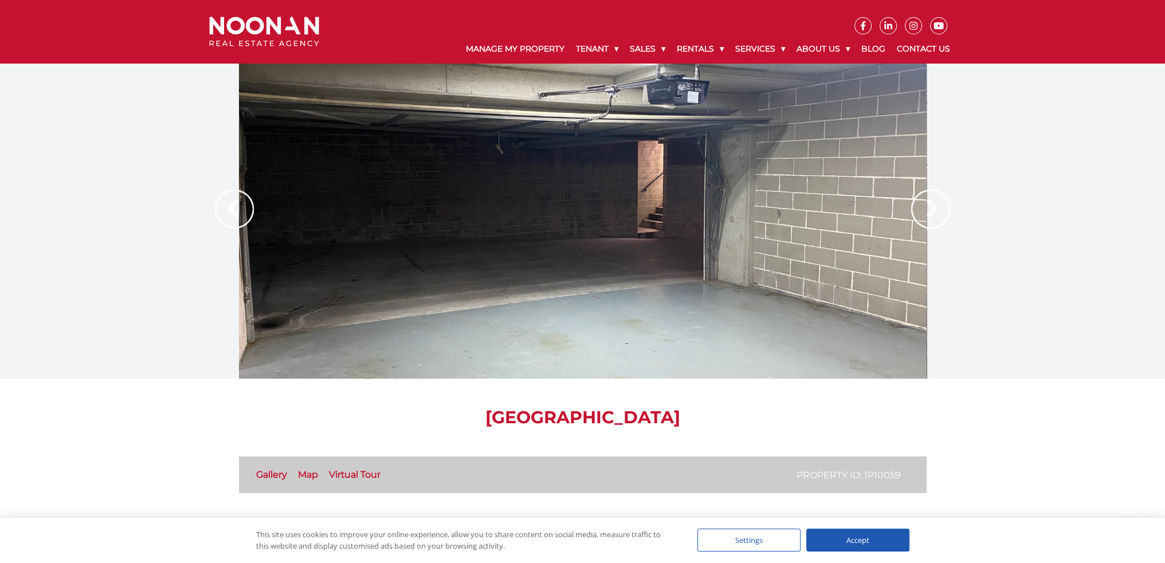
click at [930, 207] on img at bounding box center [930, 209] width 39 height 39
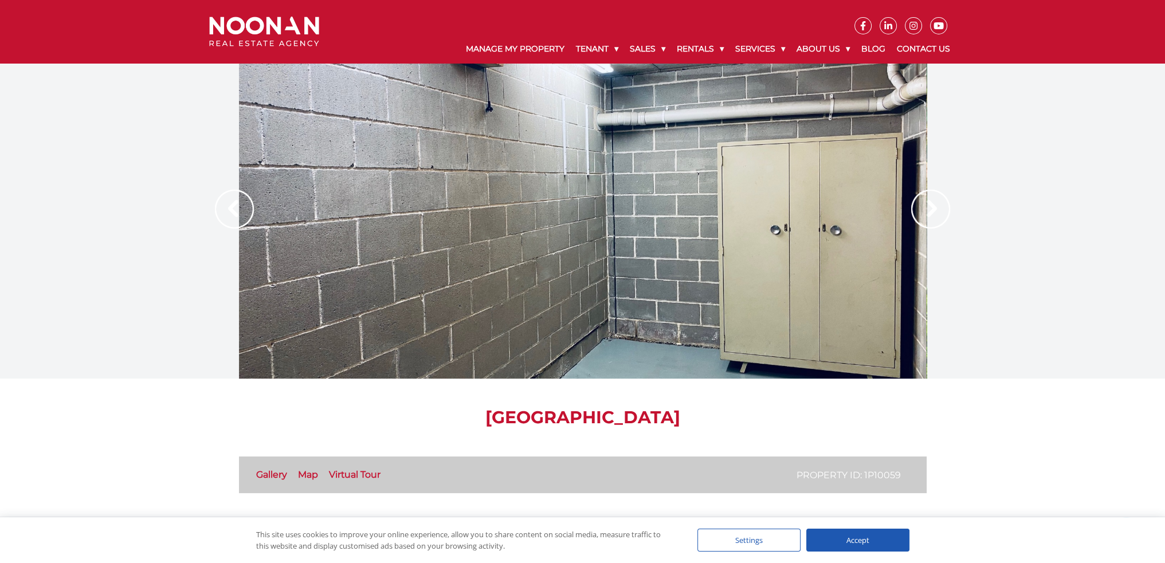
click at [930, 207] on img at bounding box center [930, 209] width 39 height 39
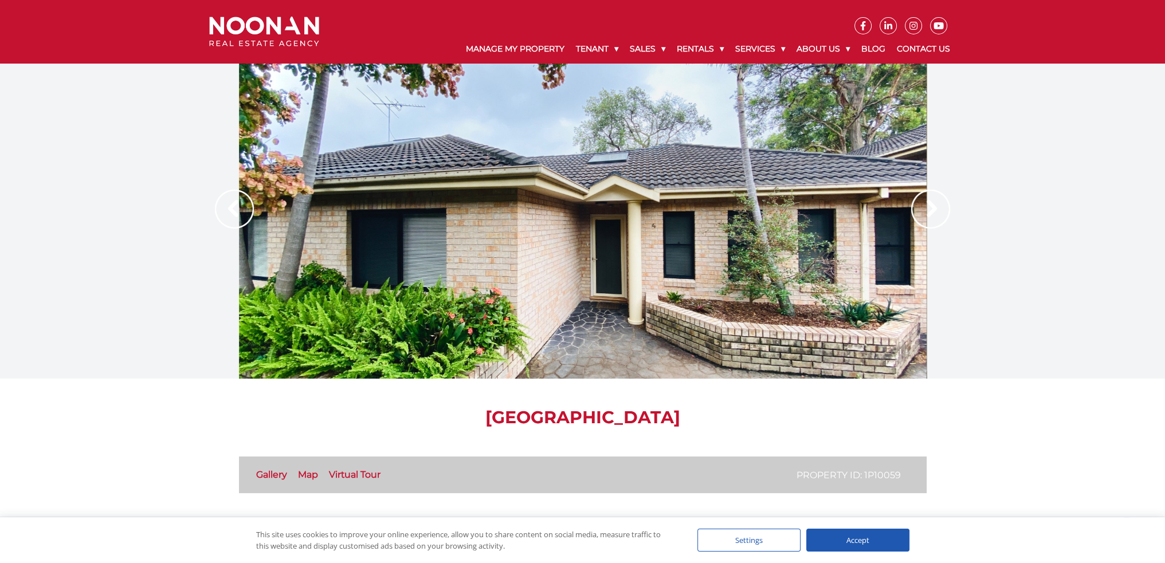
click at [930, 207] on img at bounding box center [930, 209] width 39 height 39
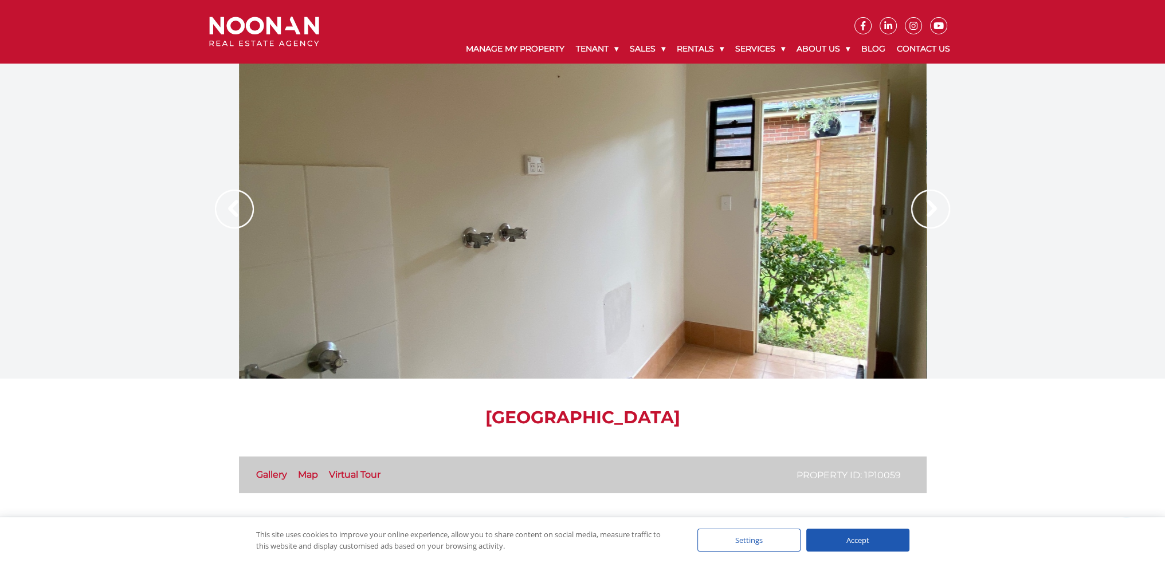
click at [930, 207] on img at bounding box center [930, 209] width 39 height 39
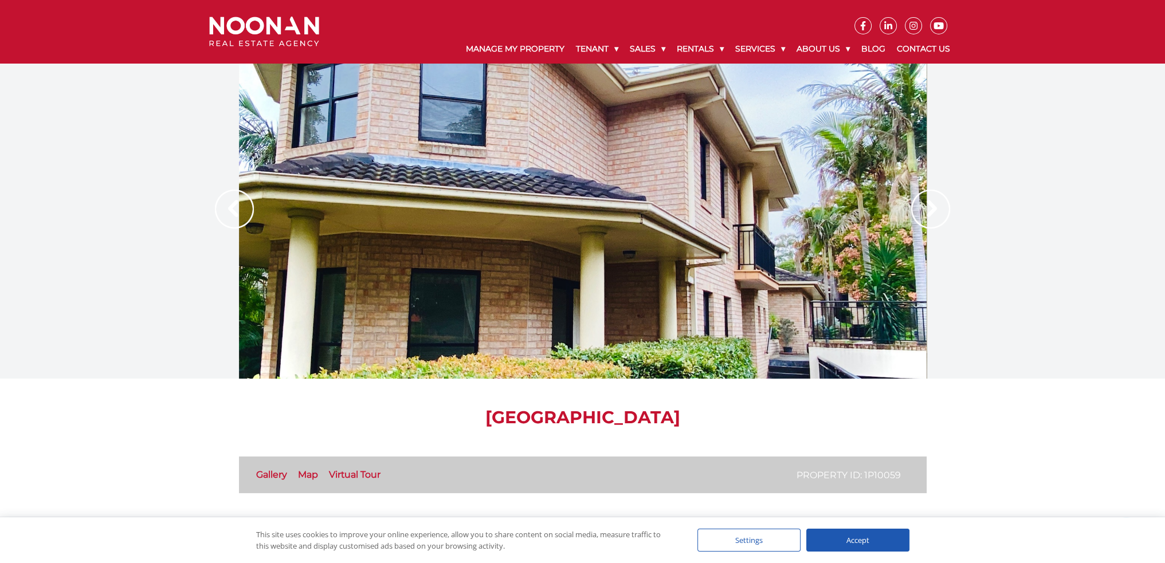
click at [930, 207] on img at bounding box center [930, 209] width 39 height 39
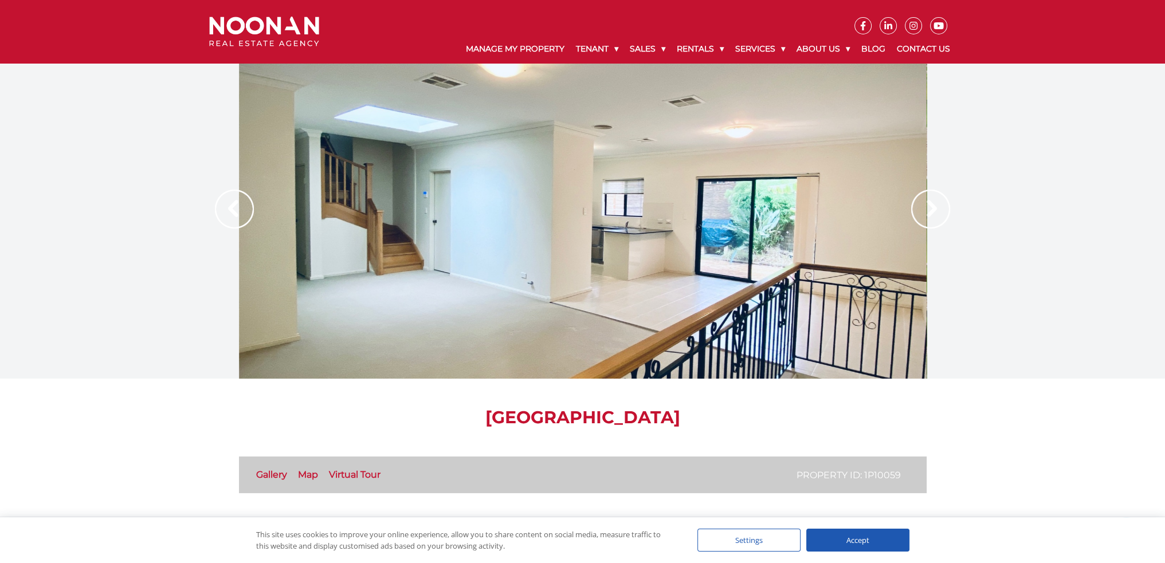
click at [921, 210] on img at bounding box center [930, 209] width 39 height 39
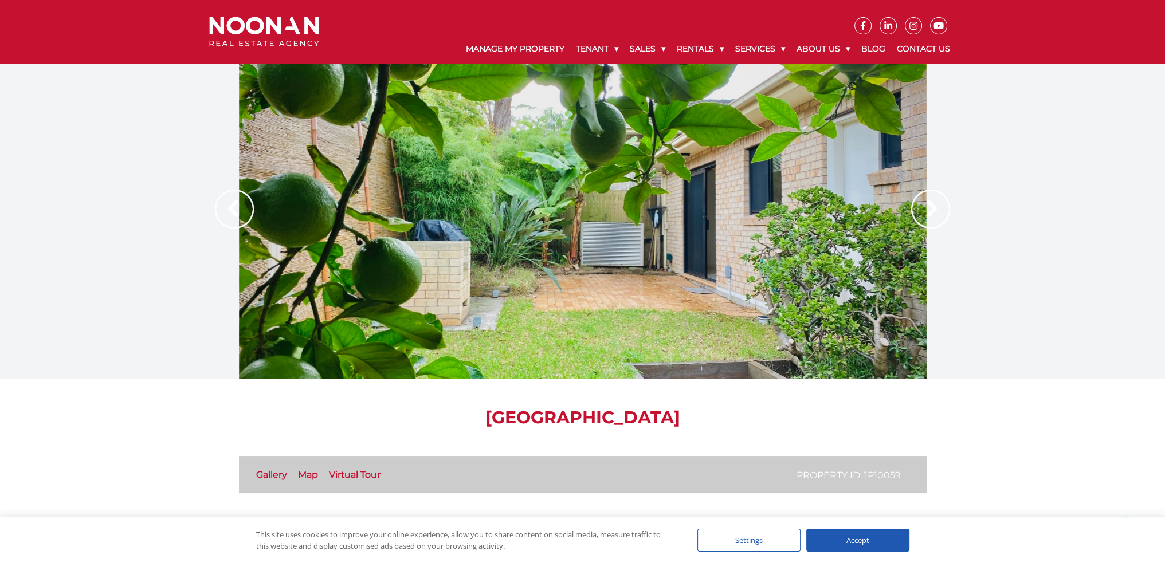
click at [921, 210] on img at bounding box center [930, 209] width 39 height 39
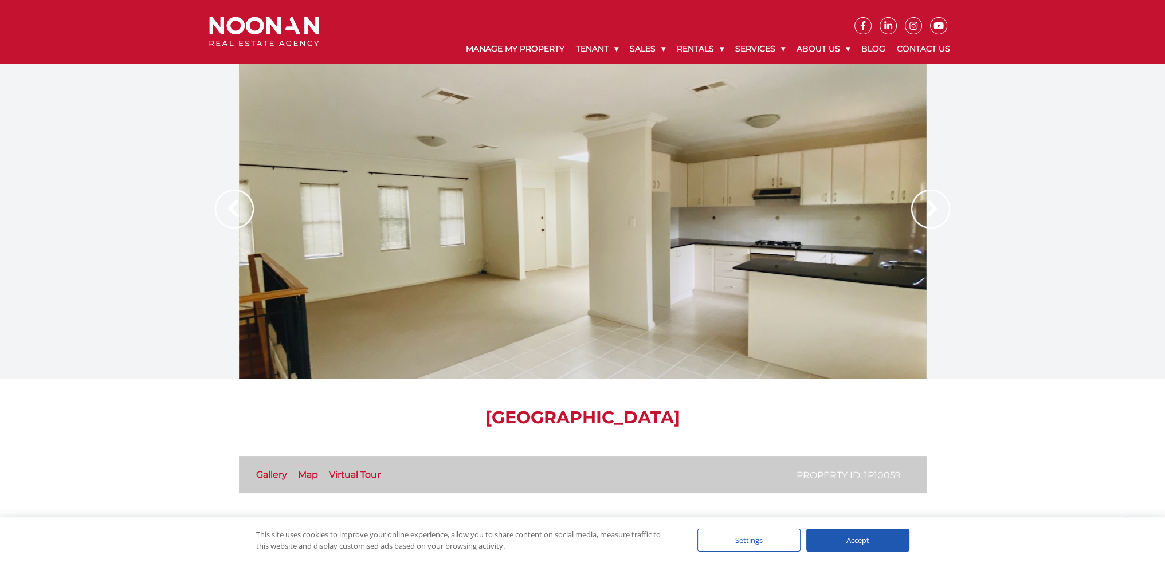
click at [921, 204] on img at bounding box center [930, 209] width 39 height 39
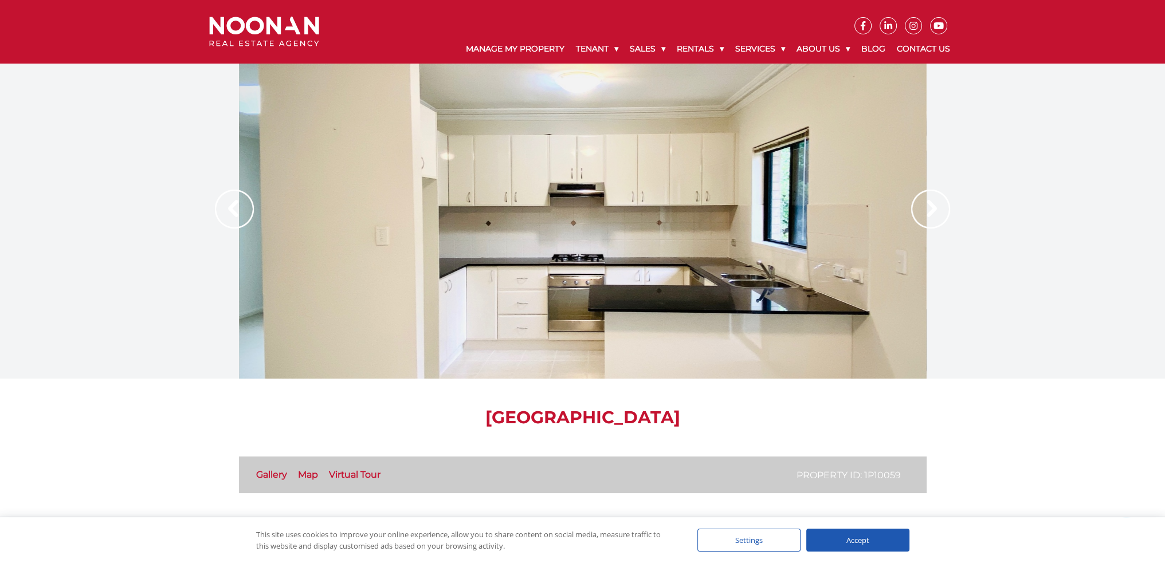
click at [921, 204] on img at bounding box center [930, 209] width 39 height 39
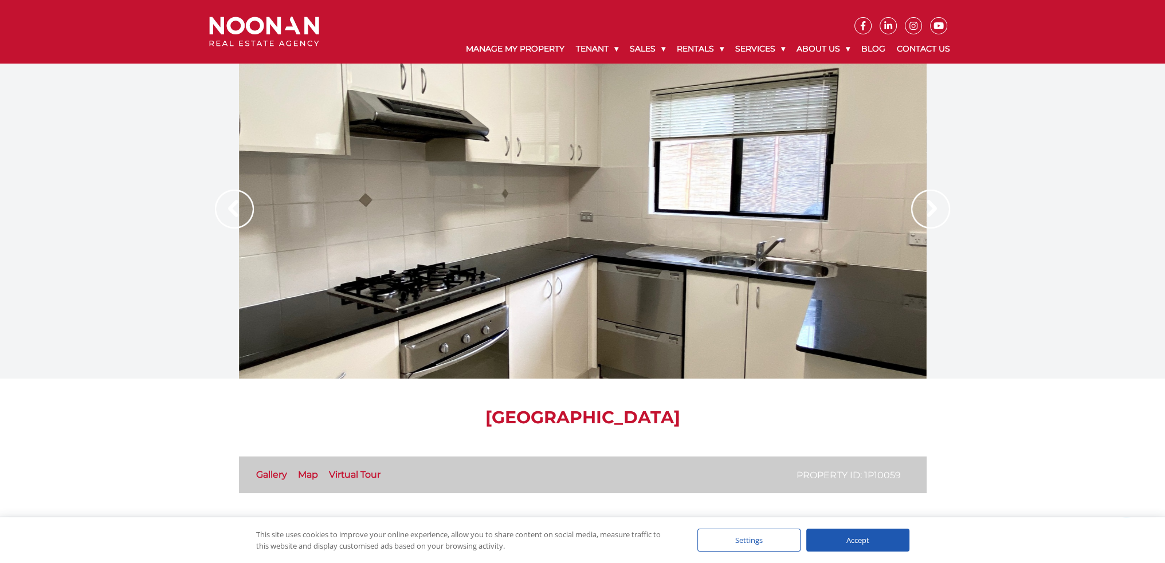
click at [921, 204] on img at bounding box center [930, 209] width 39 height 39
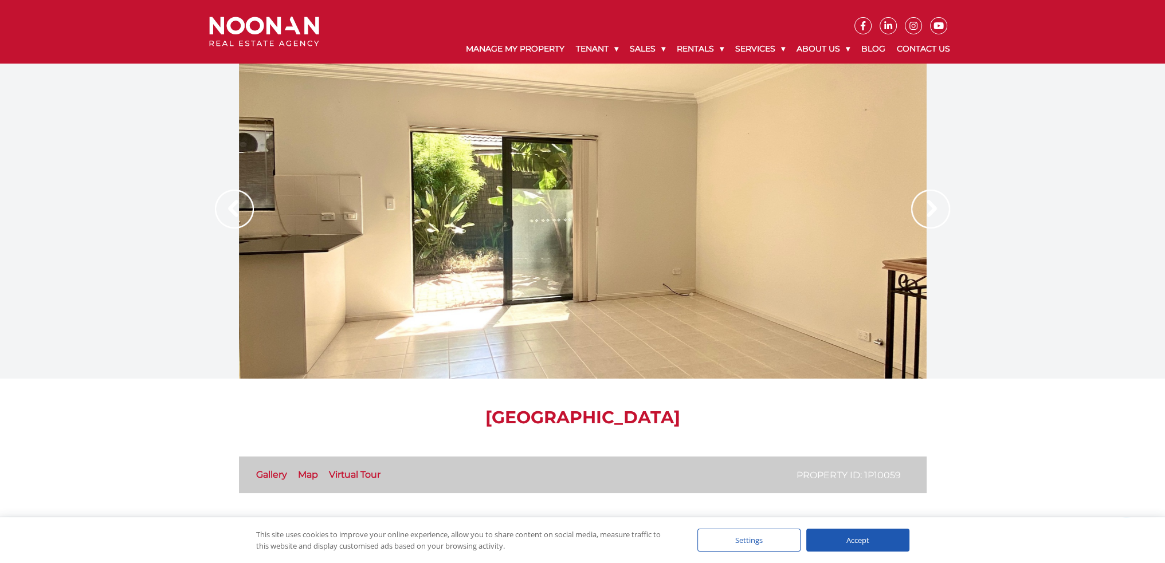
click at [921, 204] on img at bounding box center [930, 209] width 39 height 39
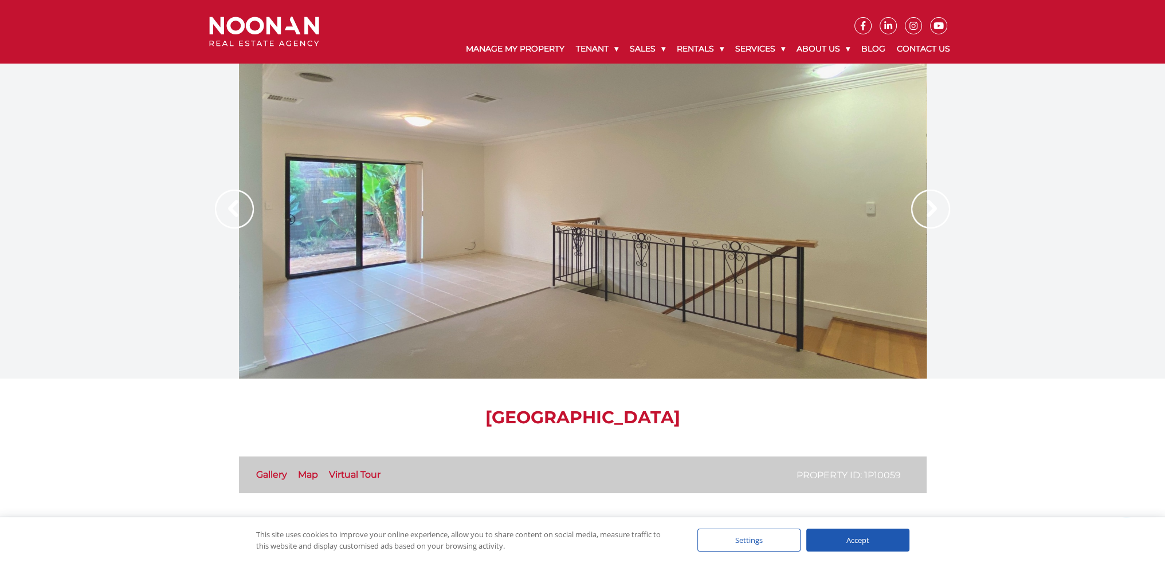
click at [921, 204] on img at bounding box center [930, 209] width 39 height 39
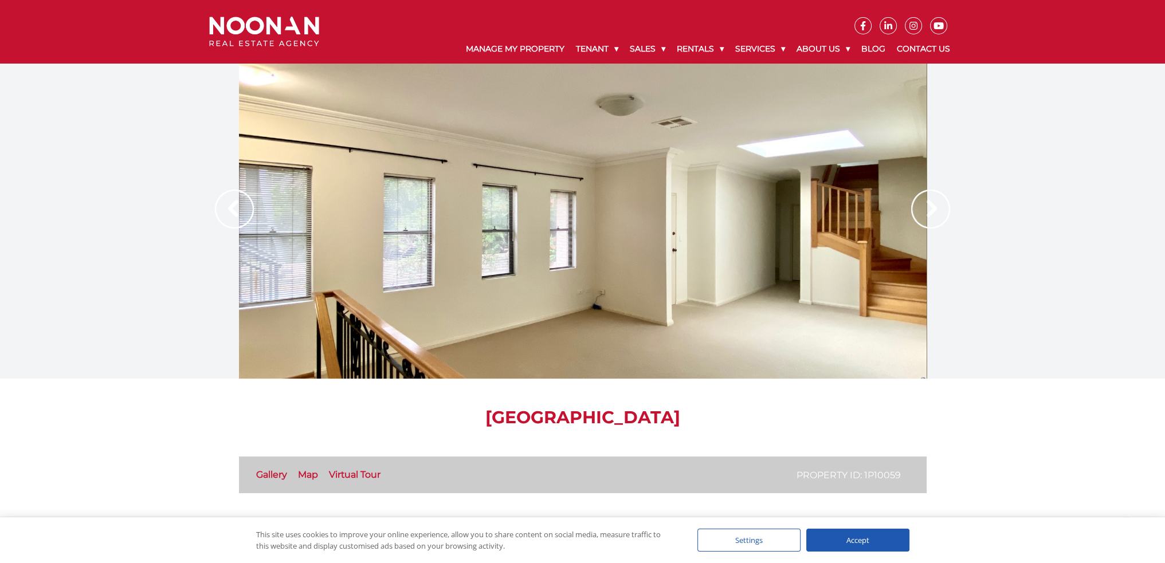
click at [925, 215] on img at bounding box center [930, 209] width 39 height 39
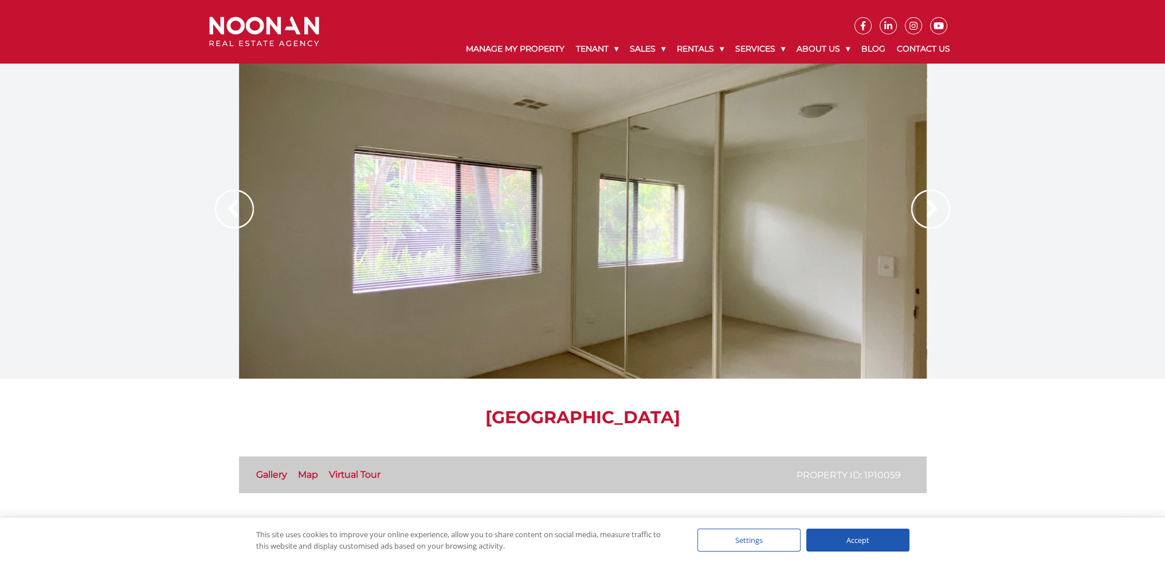
click at [925, 215] on img at bounding box center [930, 209] width 39 height 39
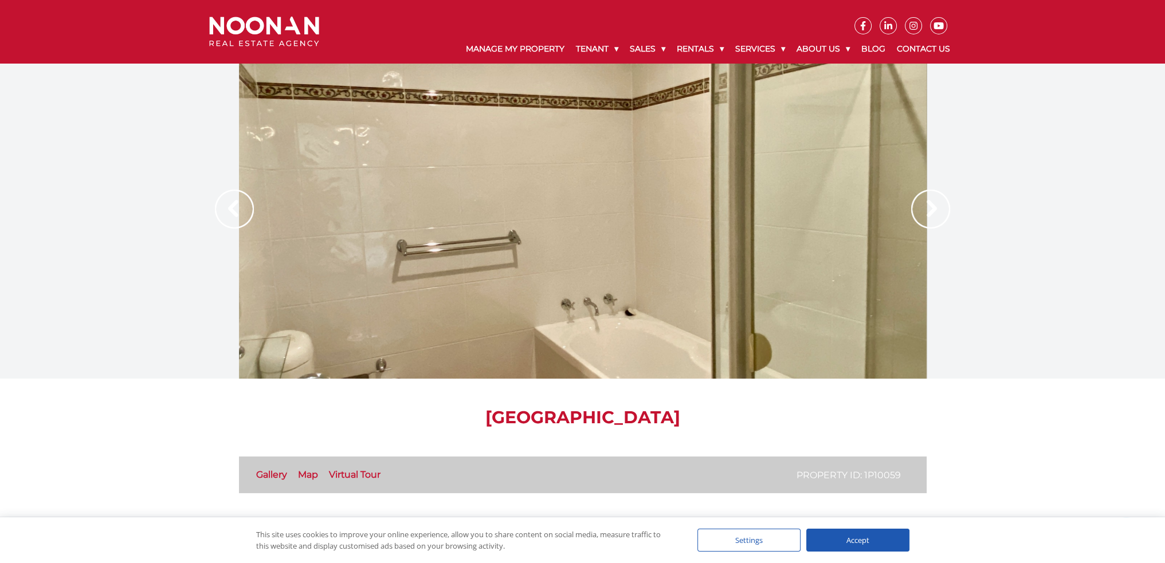
click at [925, 215] on img at bounding box center [930, 209] width 39 height 39
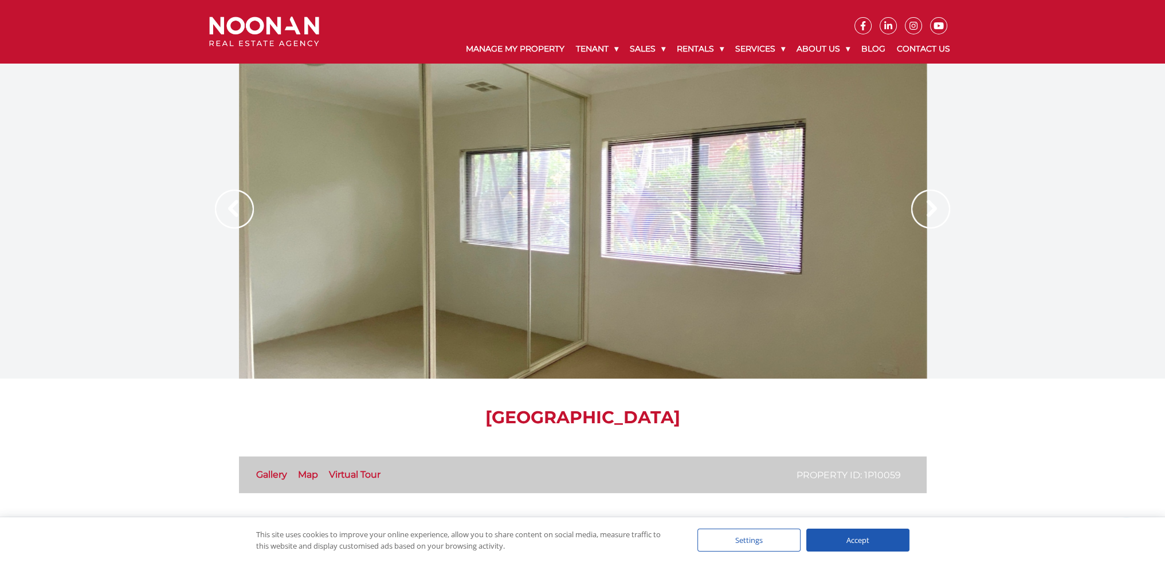
click at [925, 215] on img at bounding box center [930, 209] width 39 height 39
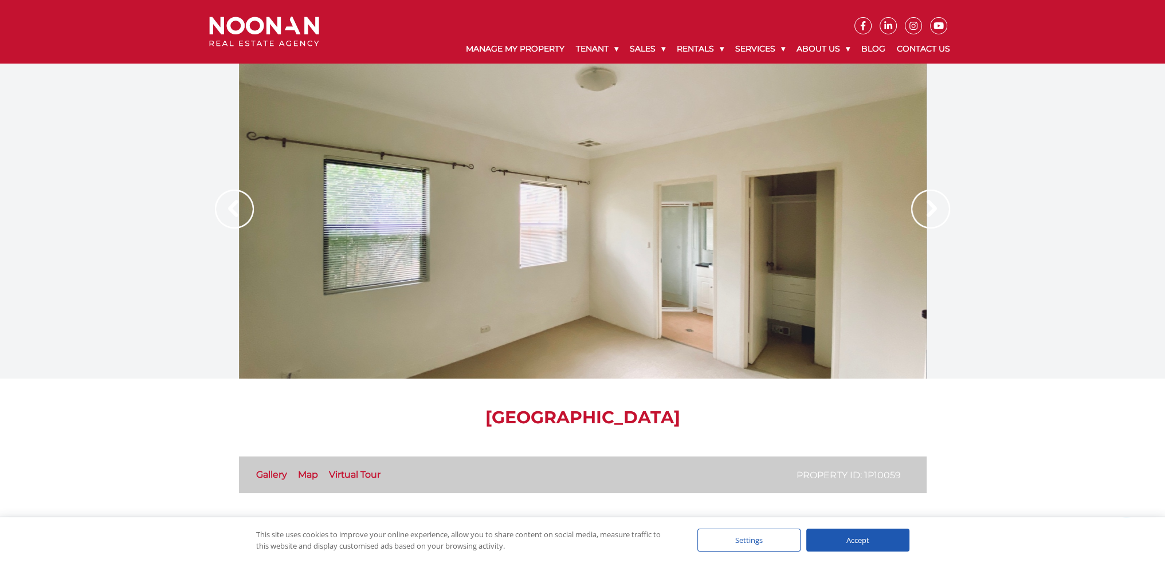
click at [925, 215] on img at bounding box center [930, 209] width 39 height 39
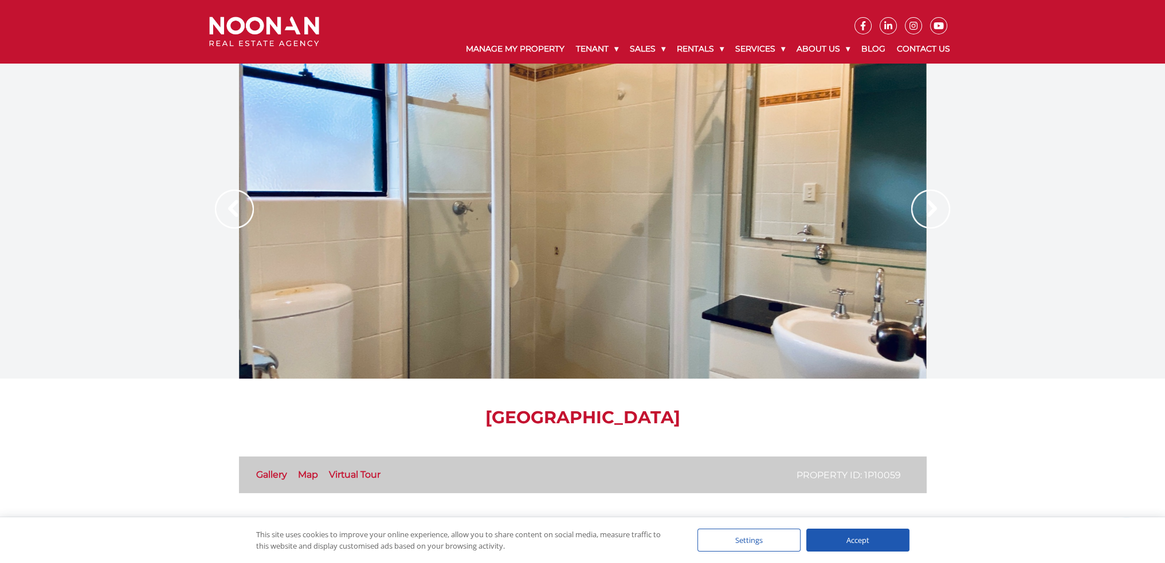
click at [925, 215] on img at bounding box center [930, 209] width 39 height 39
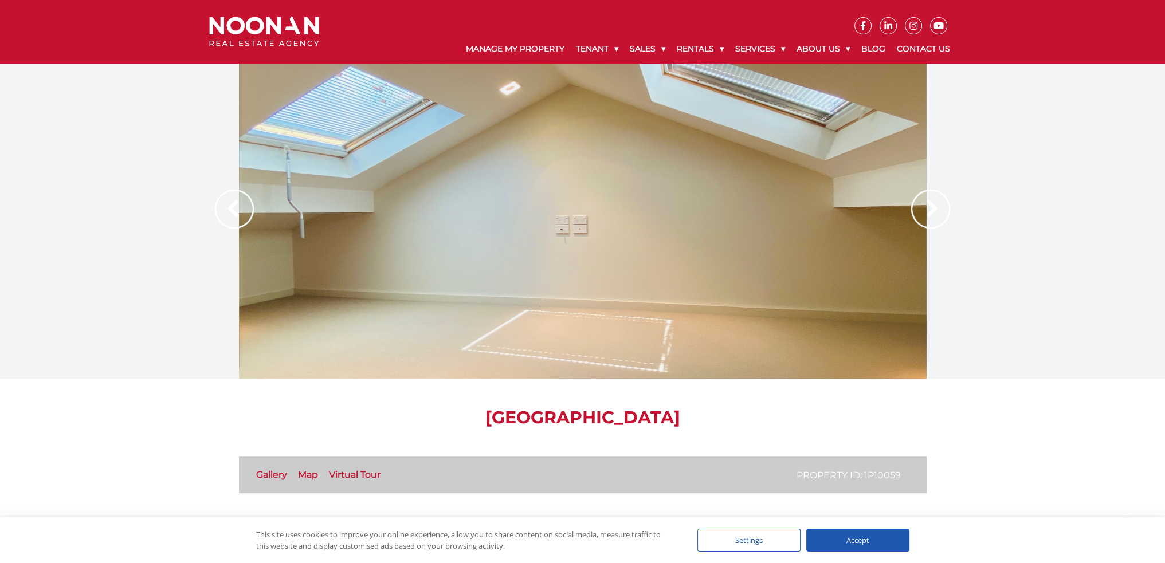
click at [925, 215] on img at bounding box center [930, 209] width 39 height 39
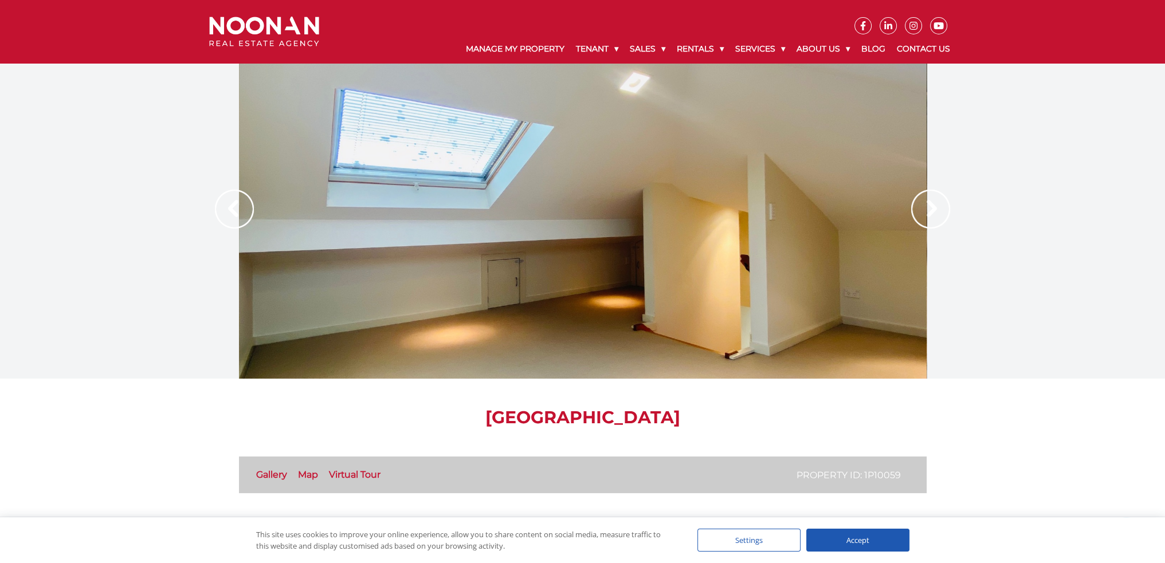
click at [925, 215] on img at bounding box center [930, 209] width 39 height 39
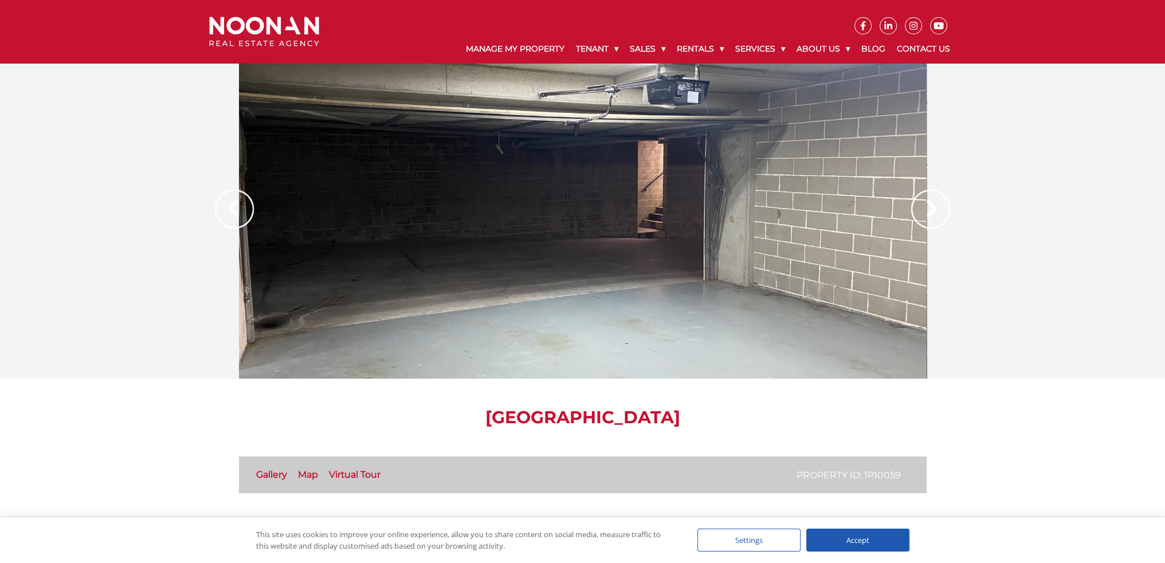
click at [921, 213] on img at bounding box center [930, 209] width 39 height 39
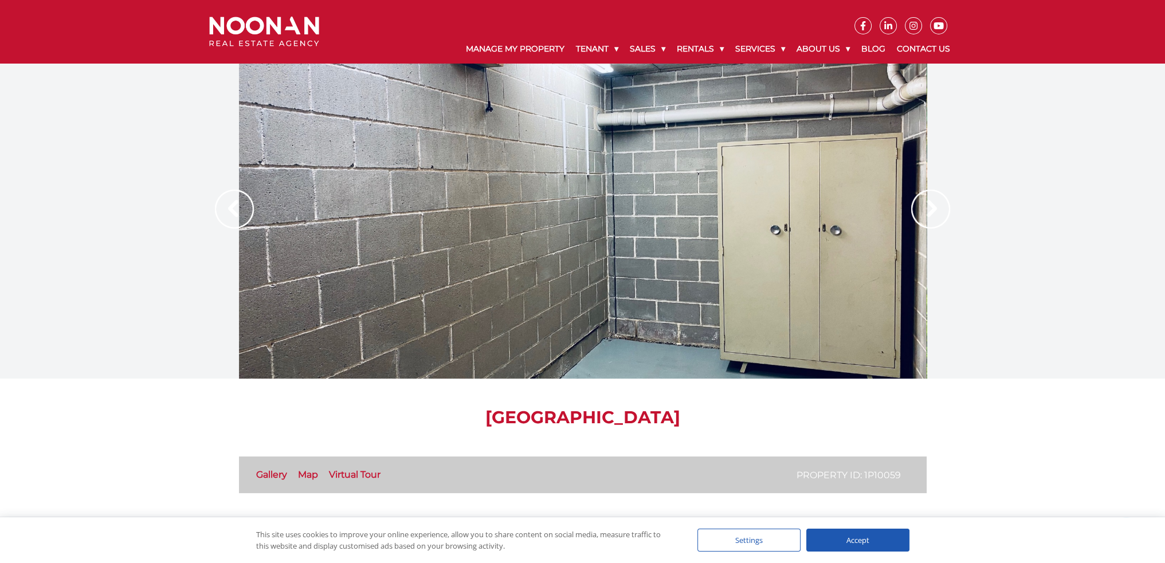
click at [921, 213] on img at bounding box center [930, 209] width 39 height 39
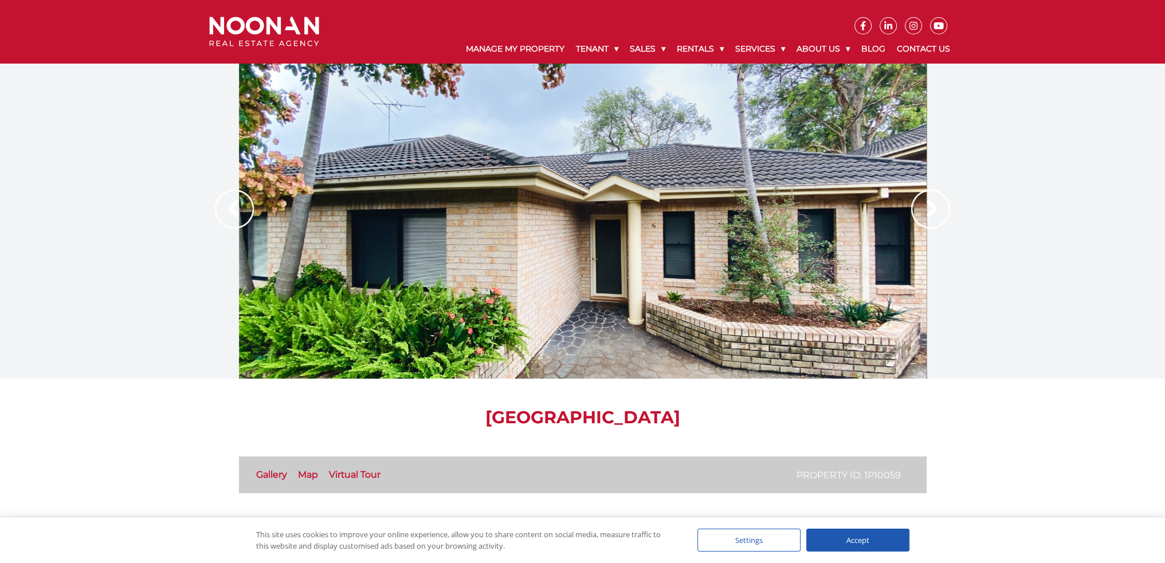
click at [367, 474] on link "Virtual Tour" at bounding box center [355, 474] width 52 height 11
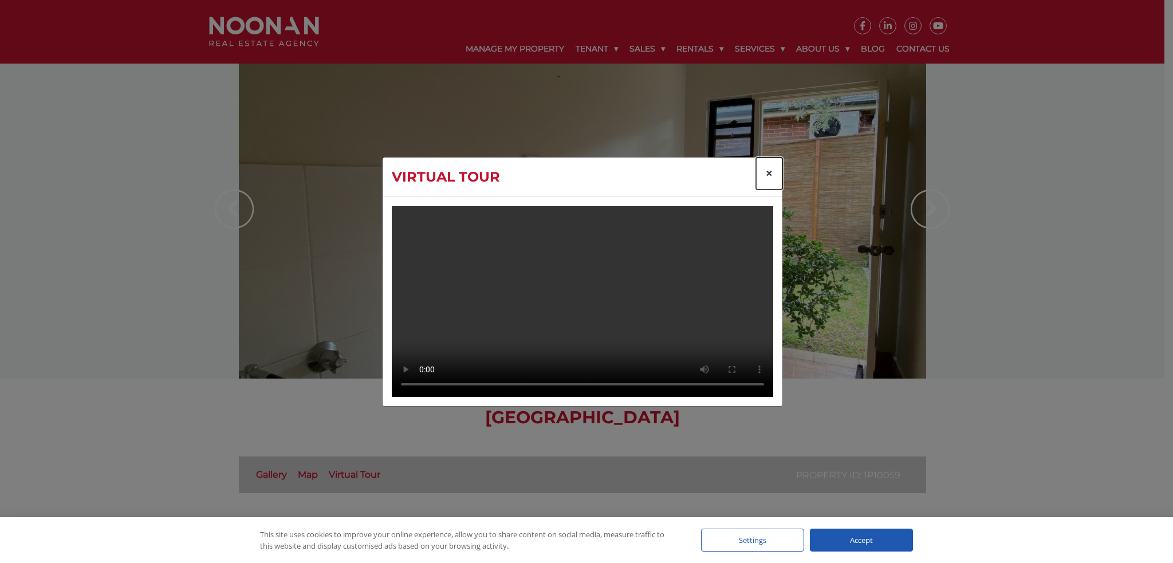
click at [768, 165] on span "×" at bounding box center [769, 173] width 8 height 17
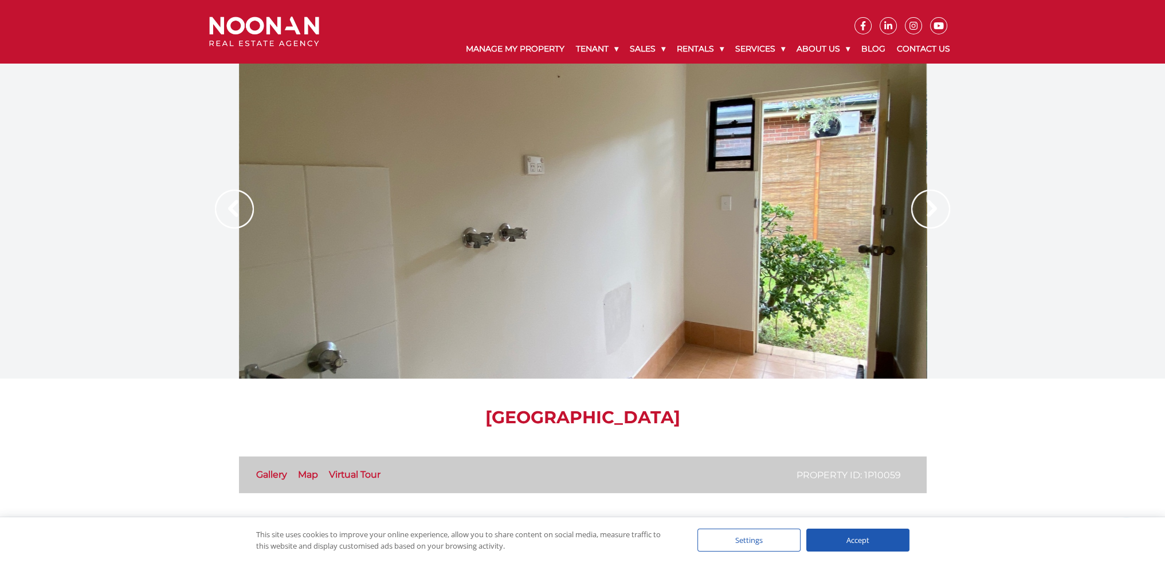
click at [921, 213] on img at bounding box center [930, 209] width 39 height 39
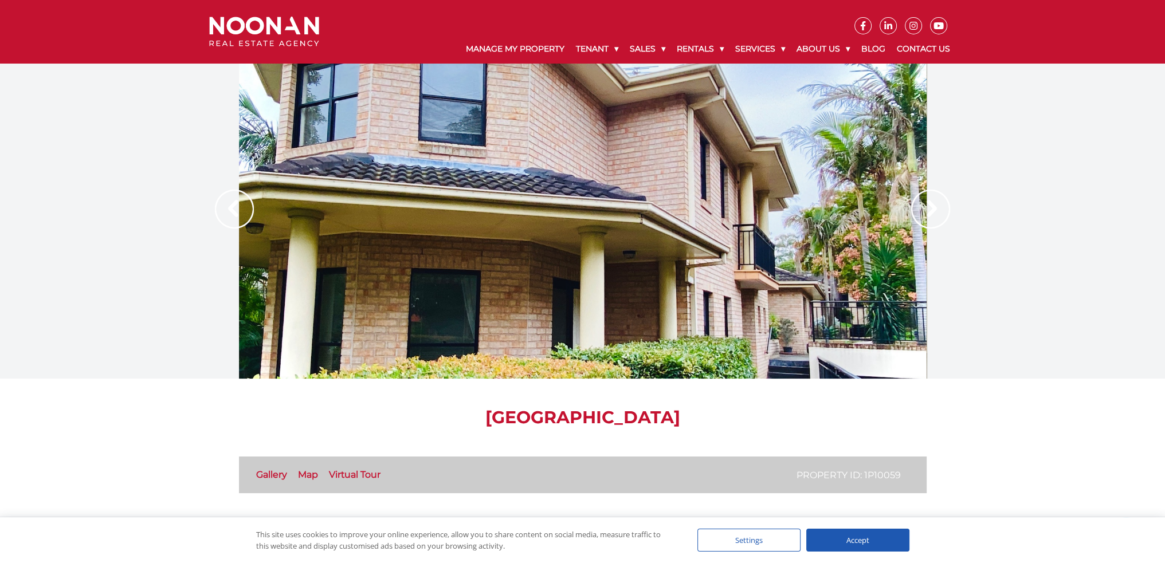
click at [921, 213] on img at bounding box center [930, 209] width 39 height 39
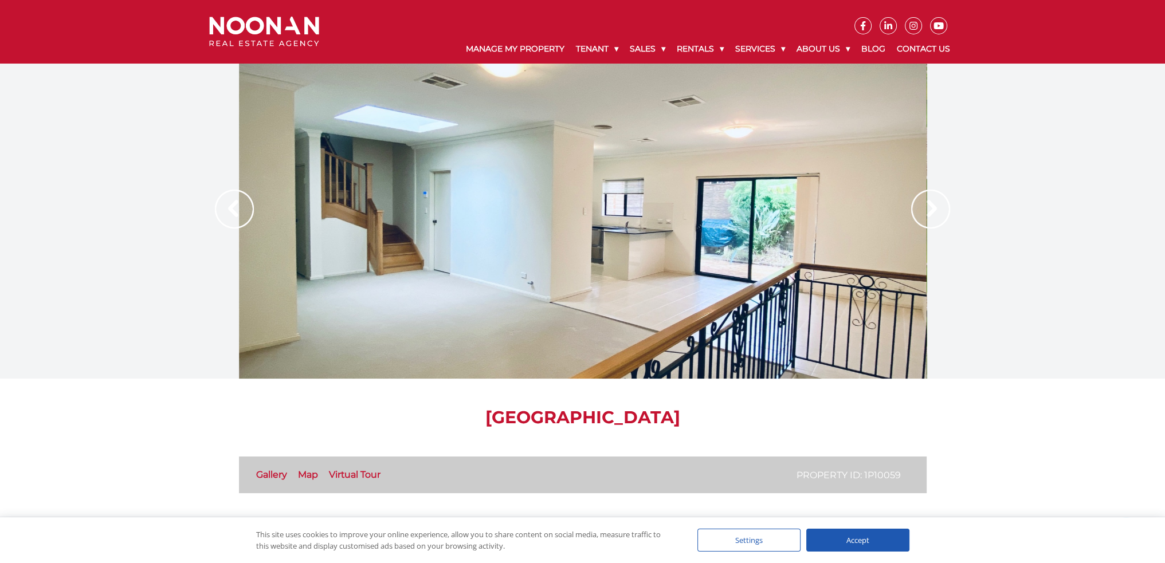
click at [921, 213] on img at bounding box center [930, 209] width 39 height 39
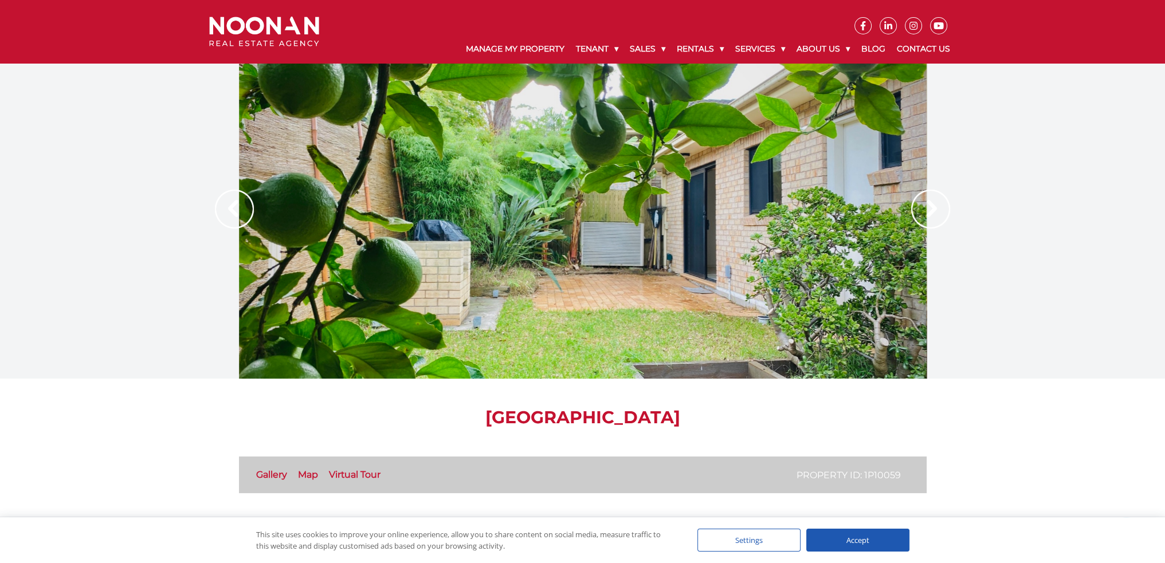
click at [921, 213] on img at bounding box center [930, 209] width 39 height 39
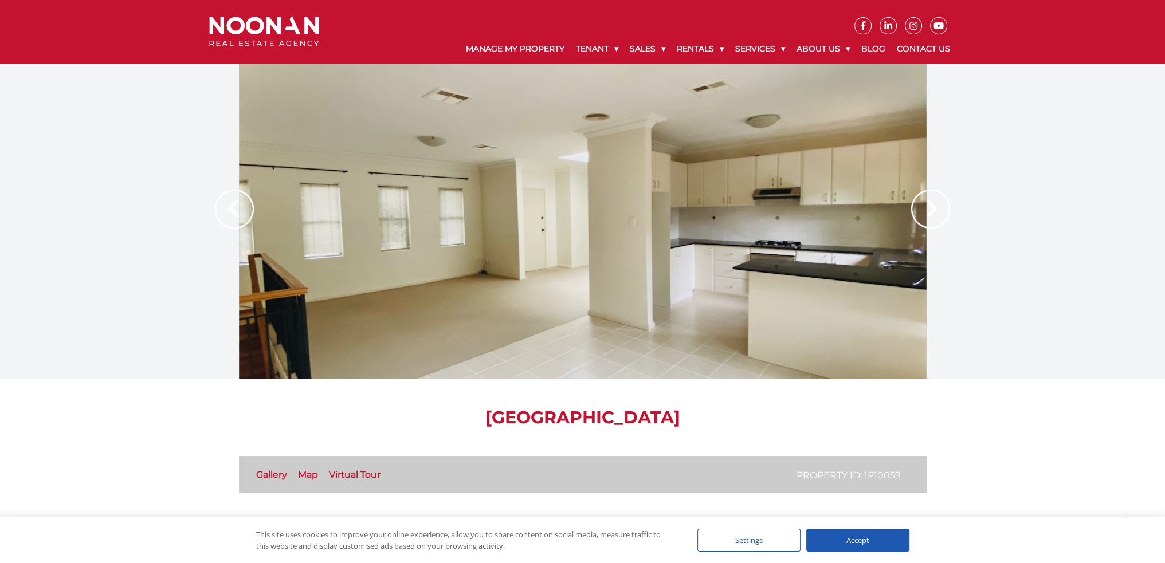
click at [921, 213] on img at bounding box center [930, 209] width 39 height 39
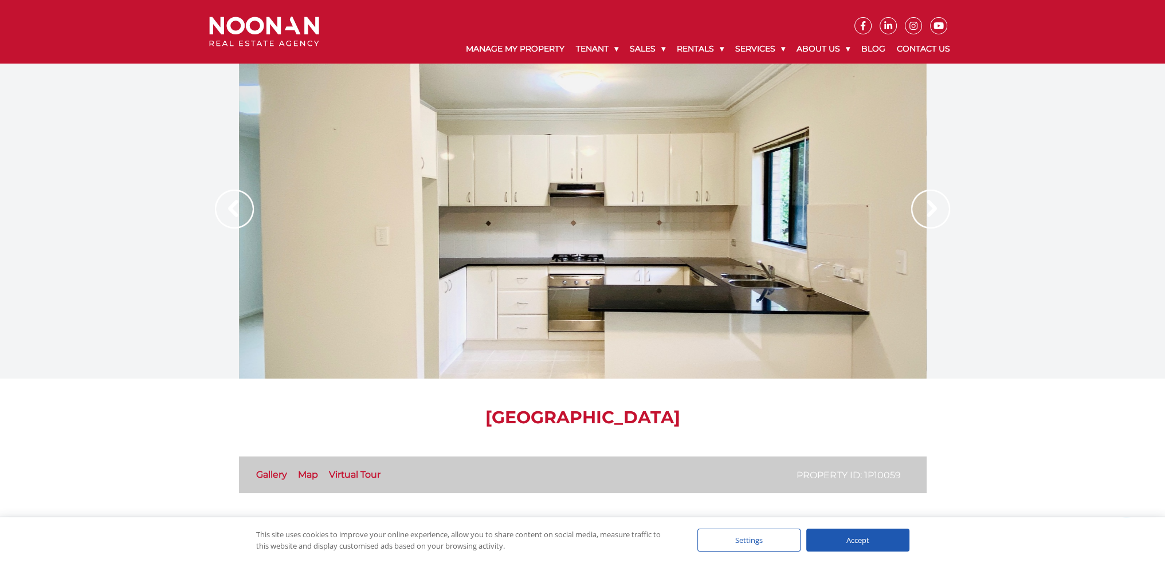
click at [921, 213] on img at bounding box center [930, 209] width 39 height 39
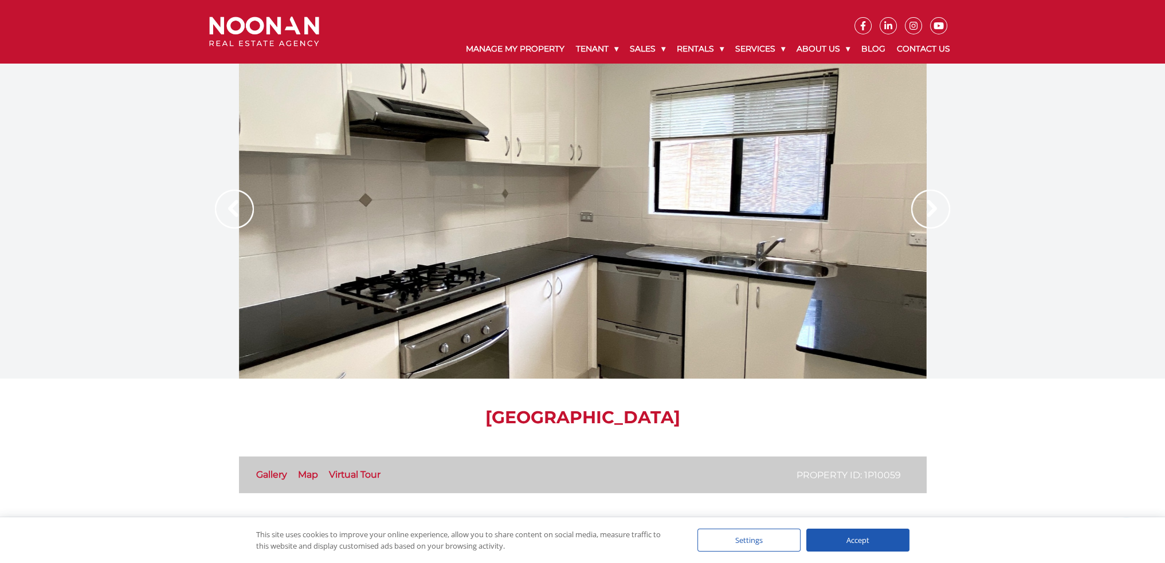
click at [921, 213] on img at bounding box center [930, 209] width 39 height 39
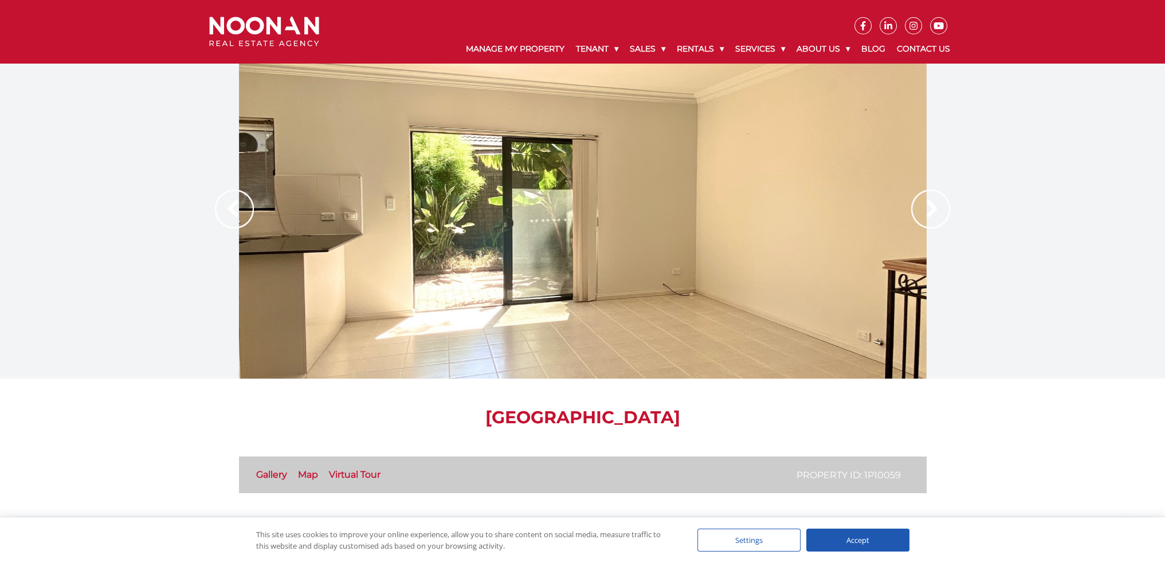
click at [921, 213] on img at bounding box center [930, 209] width 39 height 39
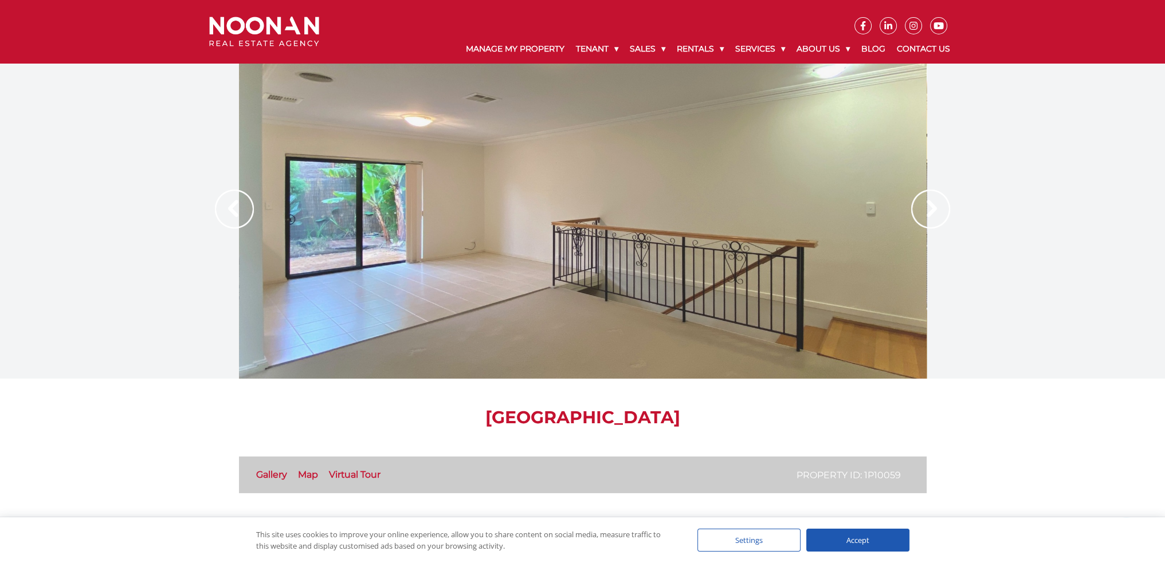
click at [921, 213] on img at bounding box center [930, 209] width 39 height 39
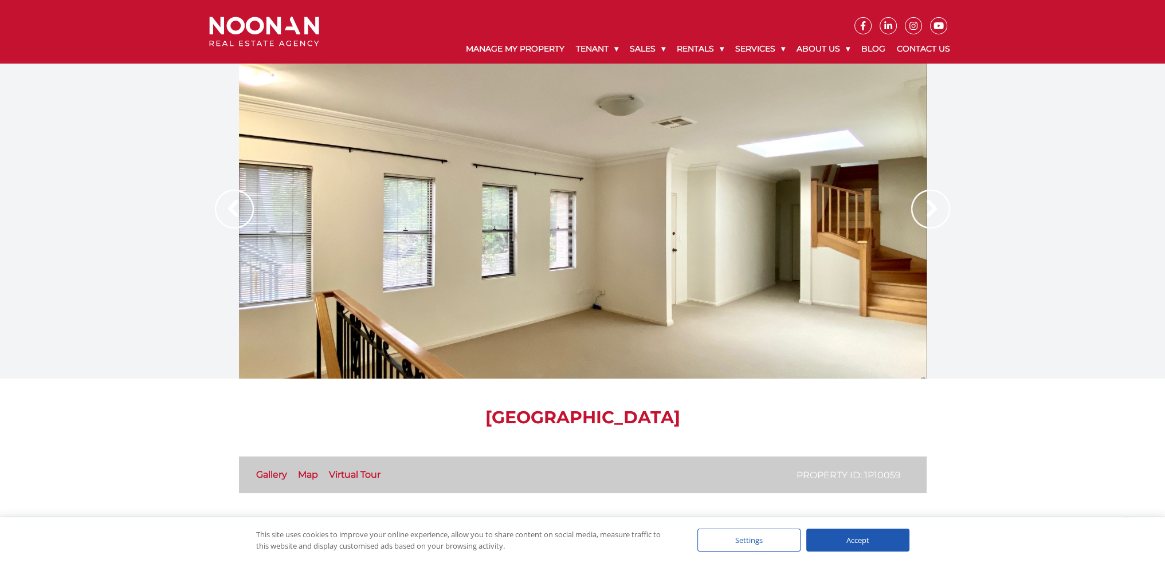
click at [921, 213] on img at bounding box center [930, 209] width 39 height 39
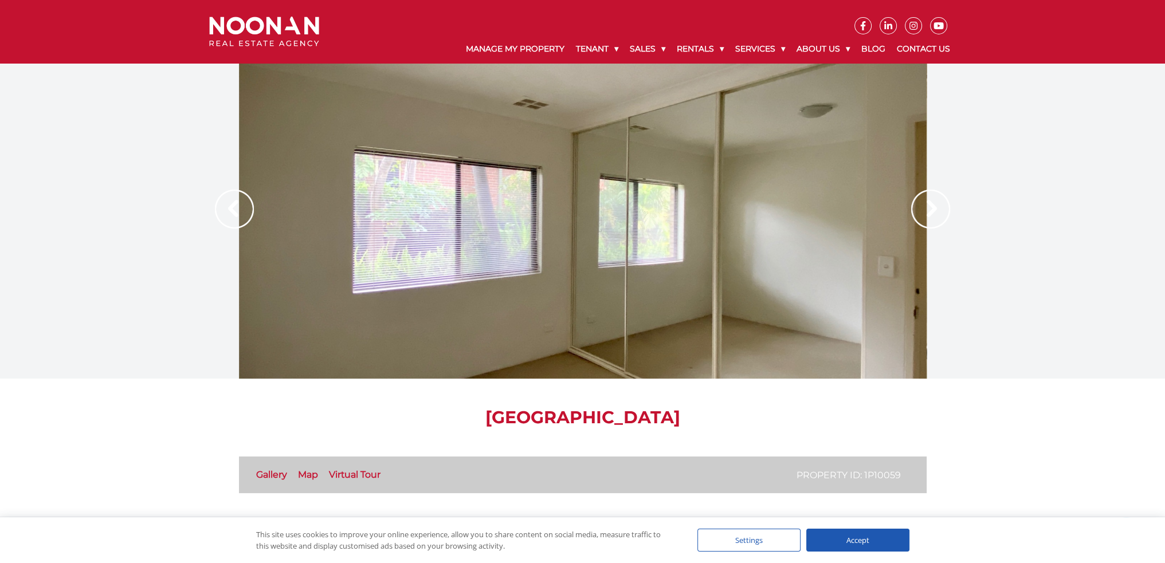
click at [921, 213] on img at bounding box center [930, 209] width 39 height 39
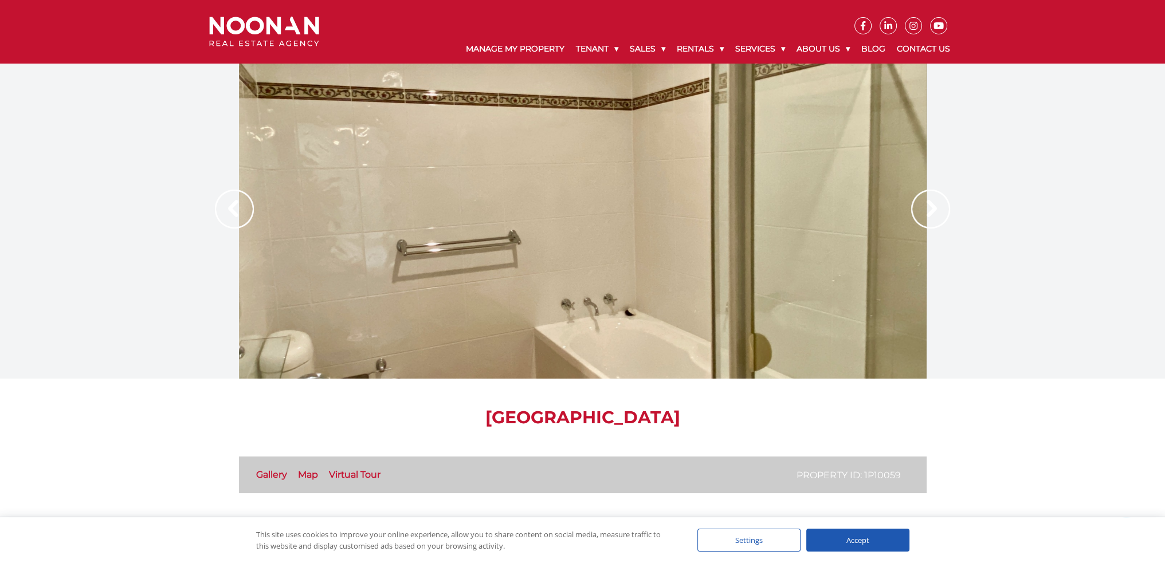
click at [921, 213] on img at bounding box center [930, 209] width 39 height 39
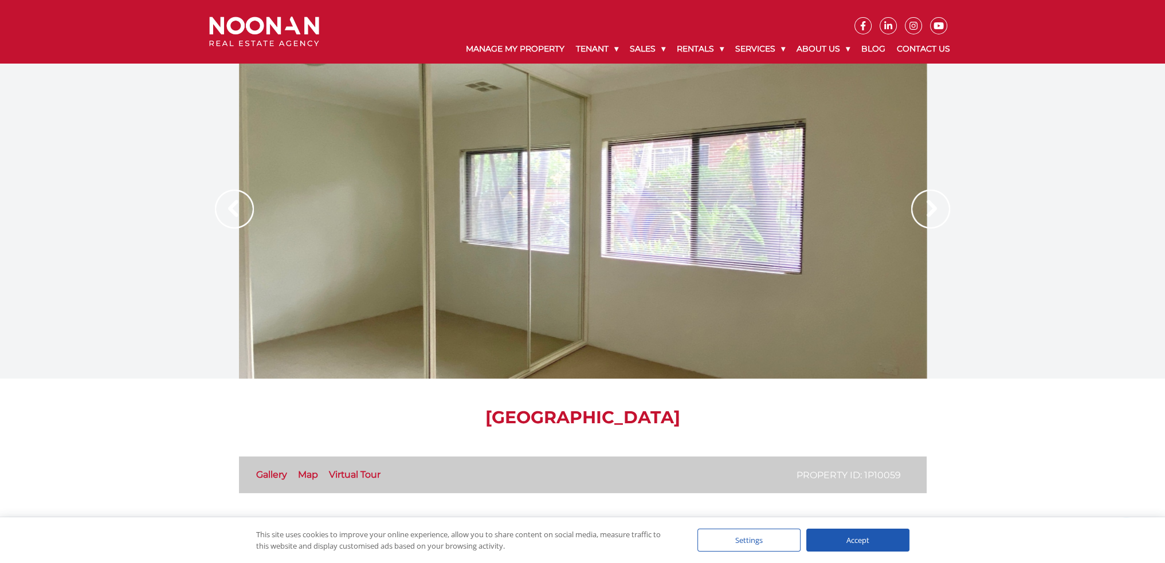
click at [921, 213] on img at bounding box center [930, 209] width 39 height 39
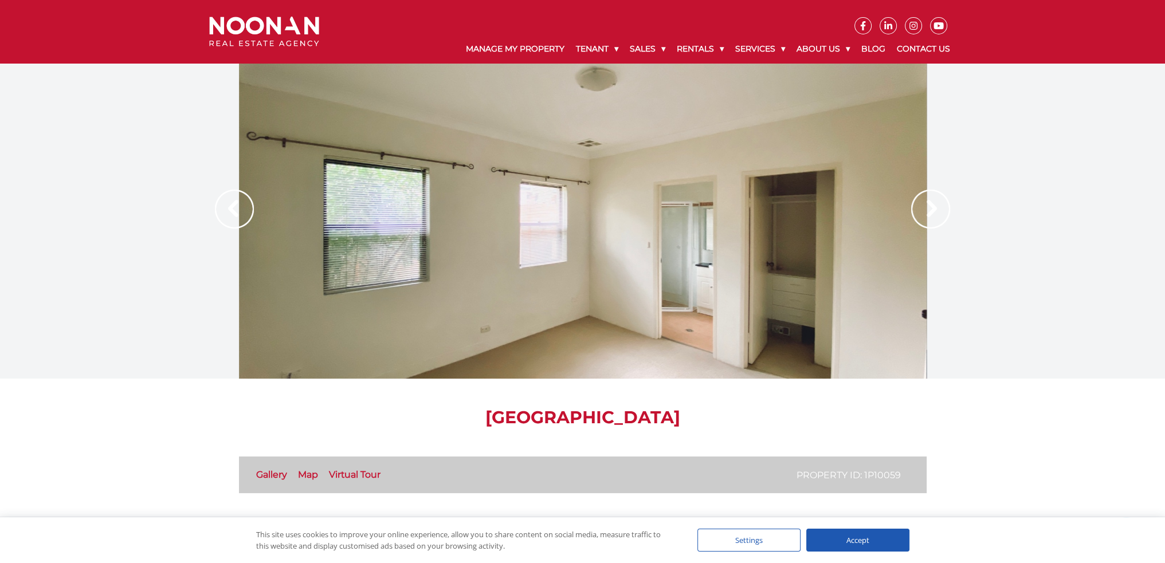
click at [921, 213] on img at bounding box center [930, 209] width 39 height 39
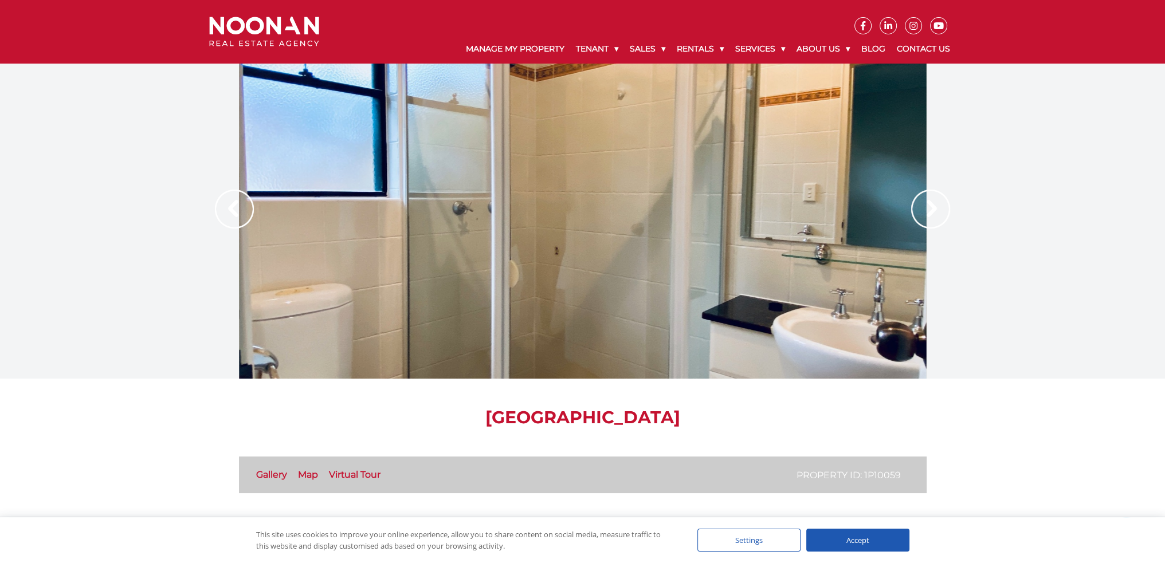
click at [921, 213] on img at bounding box center [930, 209] width 39 height 39
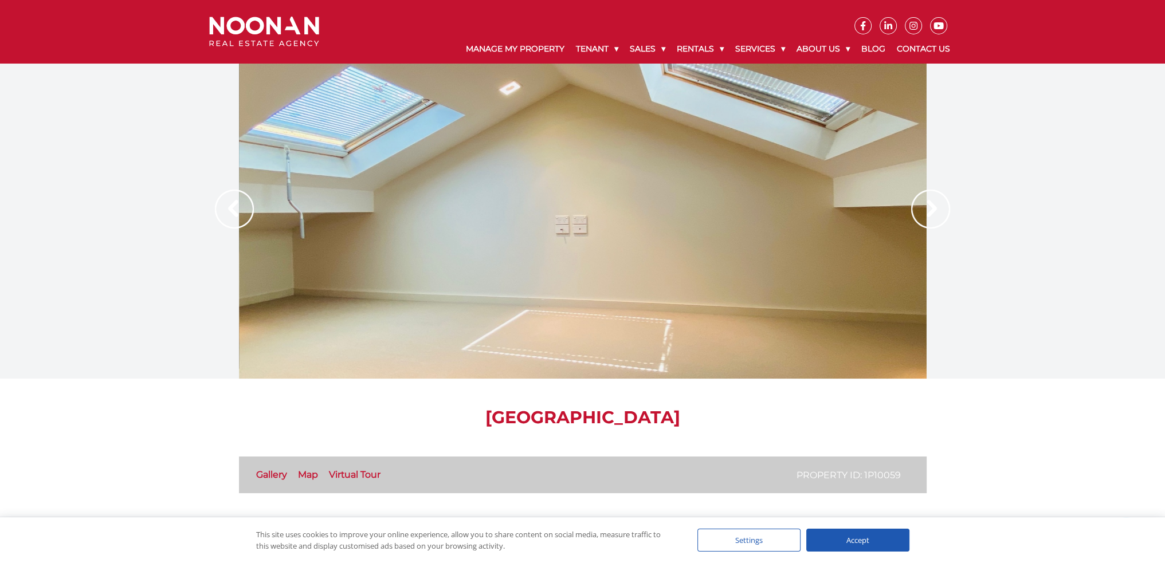
click at [921, 213] on img at bounding box center [930, 209] width 39 height 39
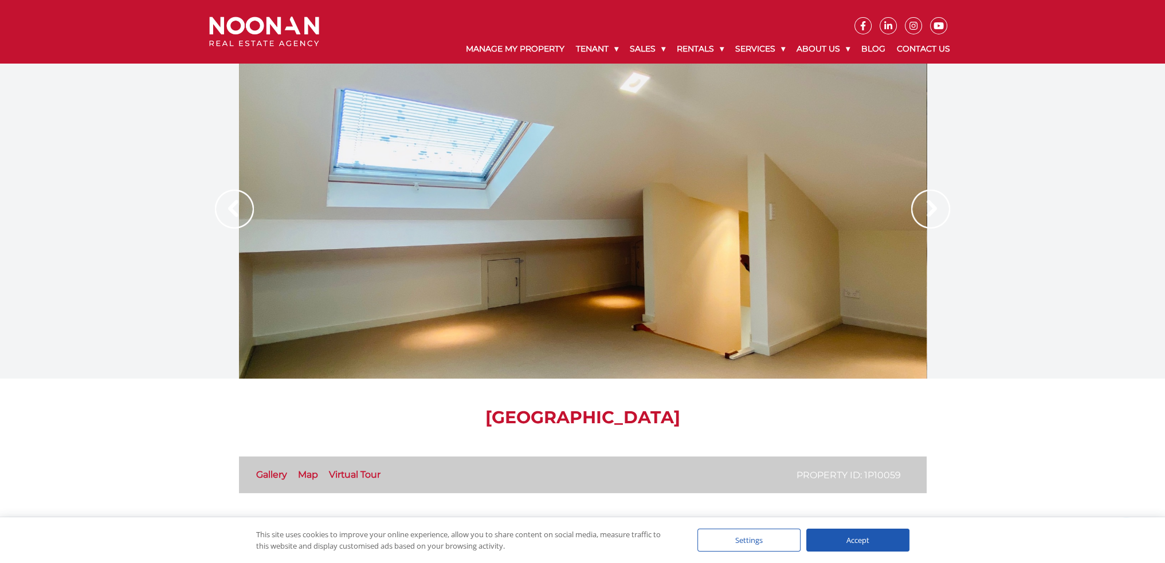
click at [921, 213] on img at bounding box center [930, 209] width 39 height 39
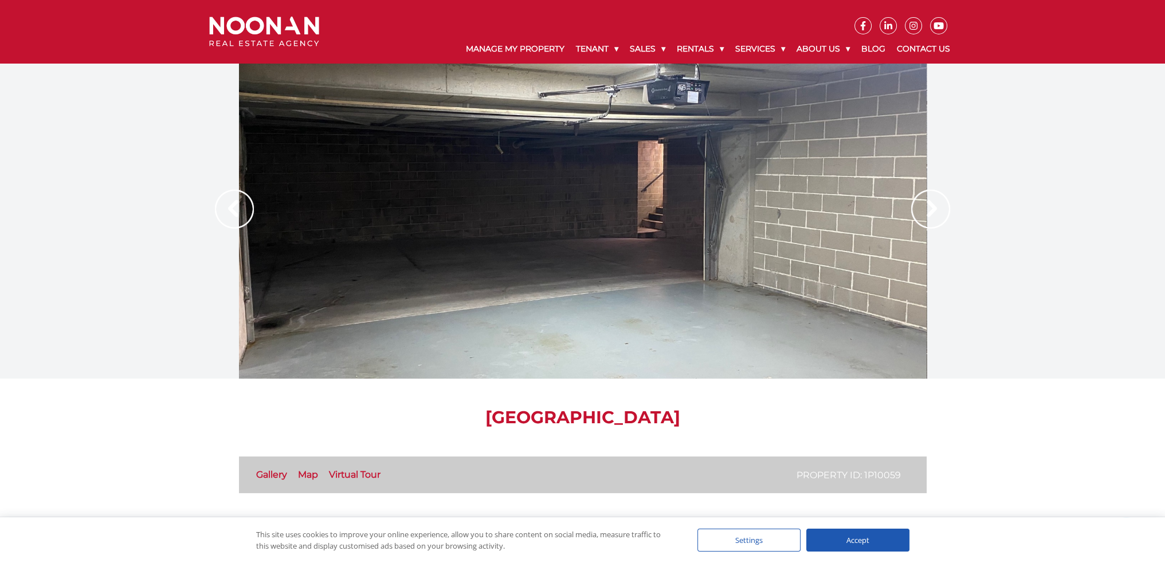
click at [919, 213] on img at bounding box center [930, 209] width 39 height 39
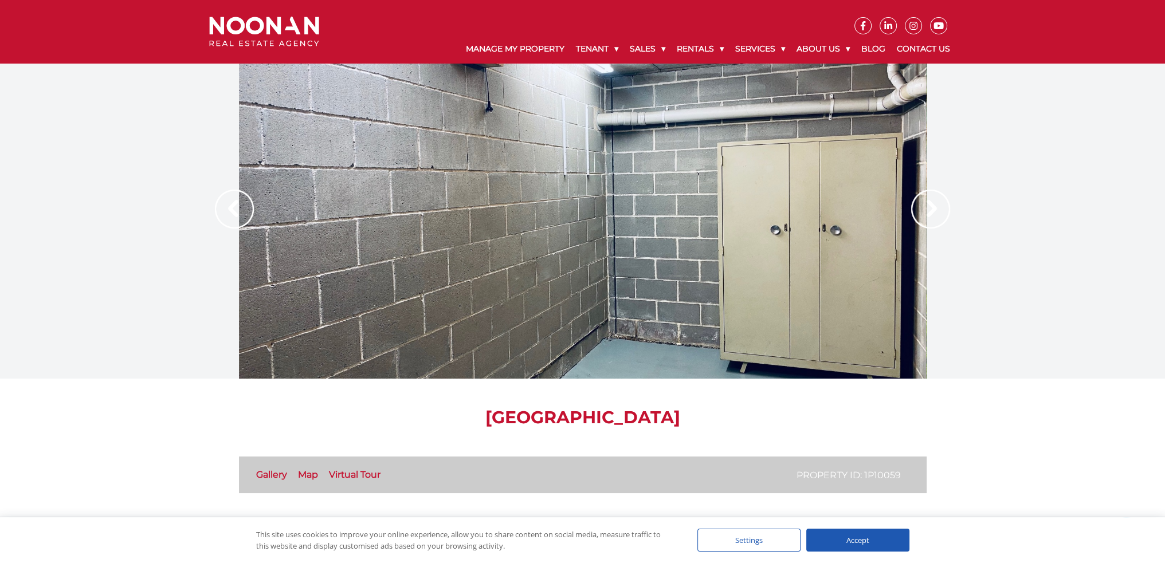
click at [919, 213] on img at bounding box center [930, 209] width 39 height 39
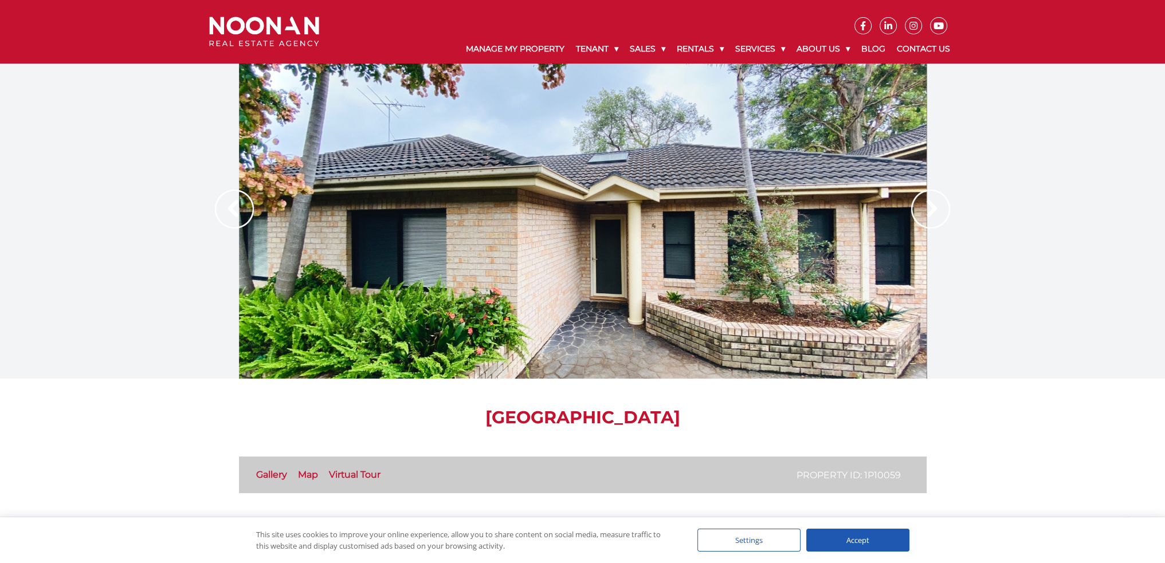
click at [919, 213] on img at bounding box center [930, 209] width 39 height 39
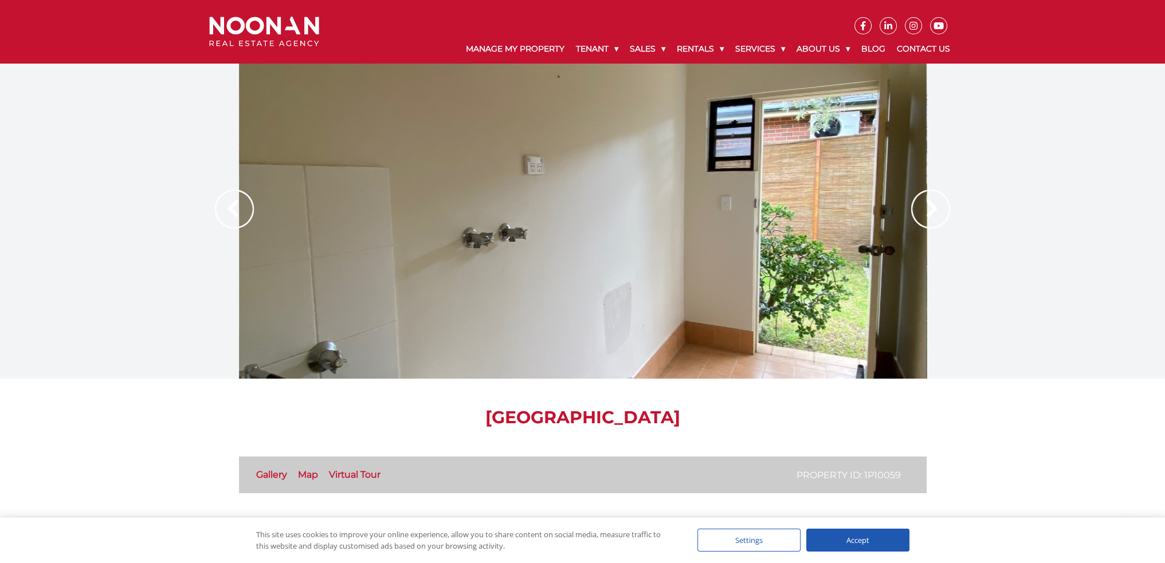
click at [371, 470] on link "Virtual Tour" at bounding box center [355, 474] width 52 height 11
